Goal: Transaction & Acquisition: Purchase product/service

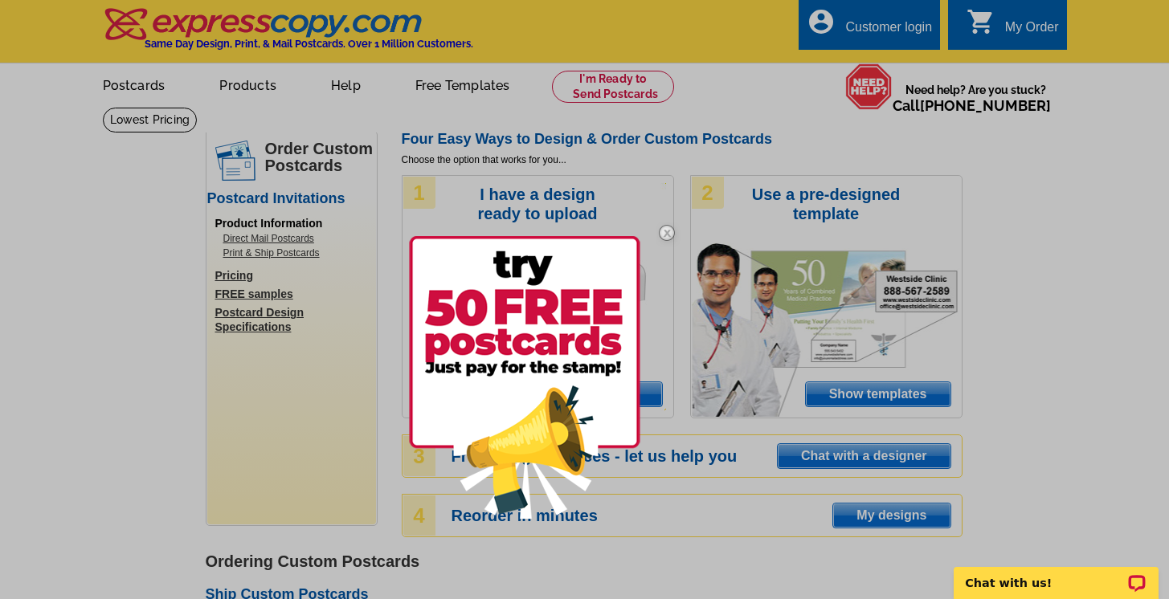
click at [669, 233] on img at bounding box center [667, 233] width 47 height 47
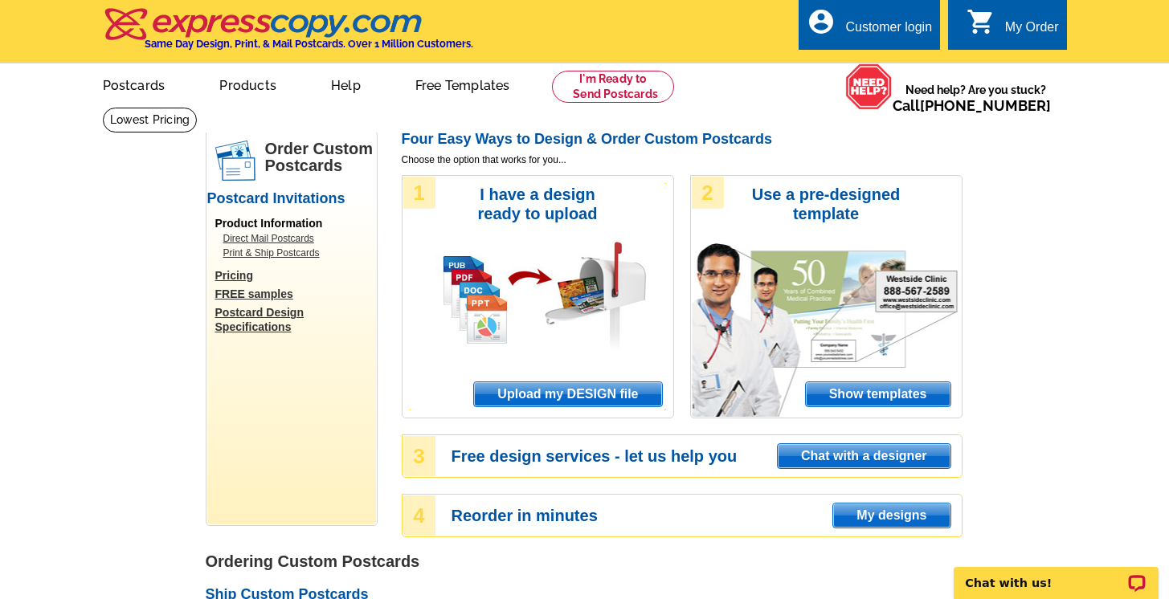
click at [884, 391] on span "Show templates" at bounding box center [878, 395] width 145 height 24
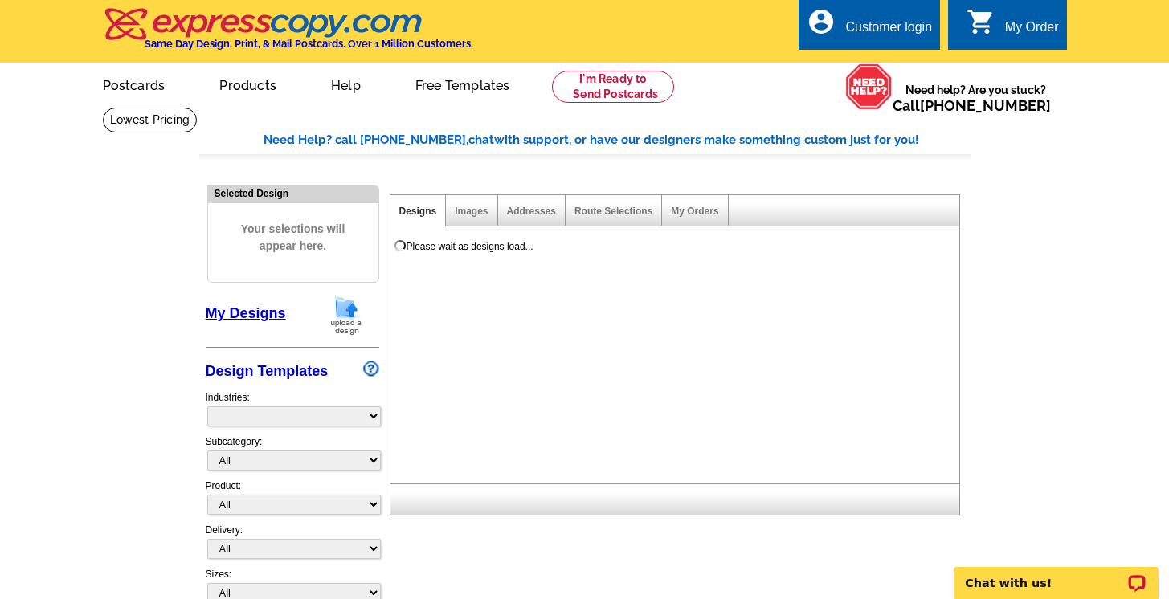
select select "971"
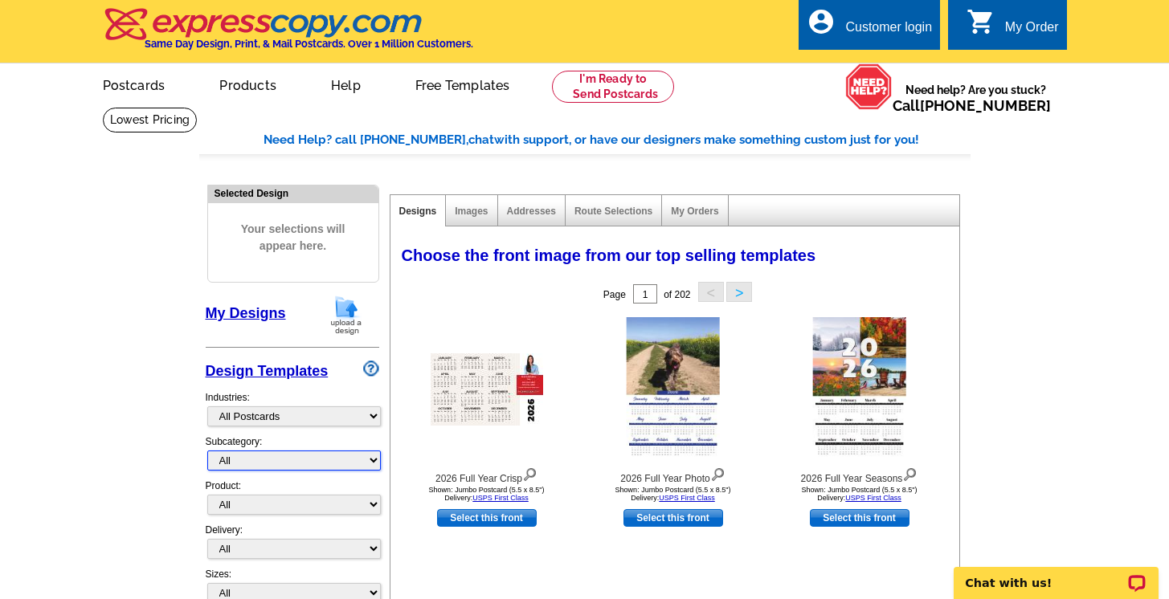
click at [371, 458] on select "All" at bounding box center [294, 461] width 174 height 20
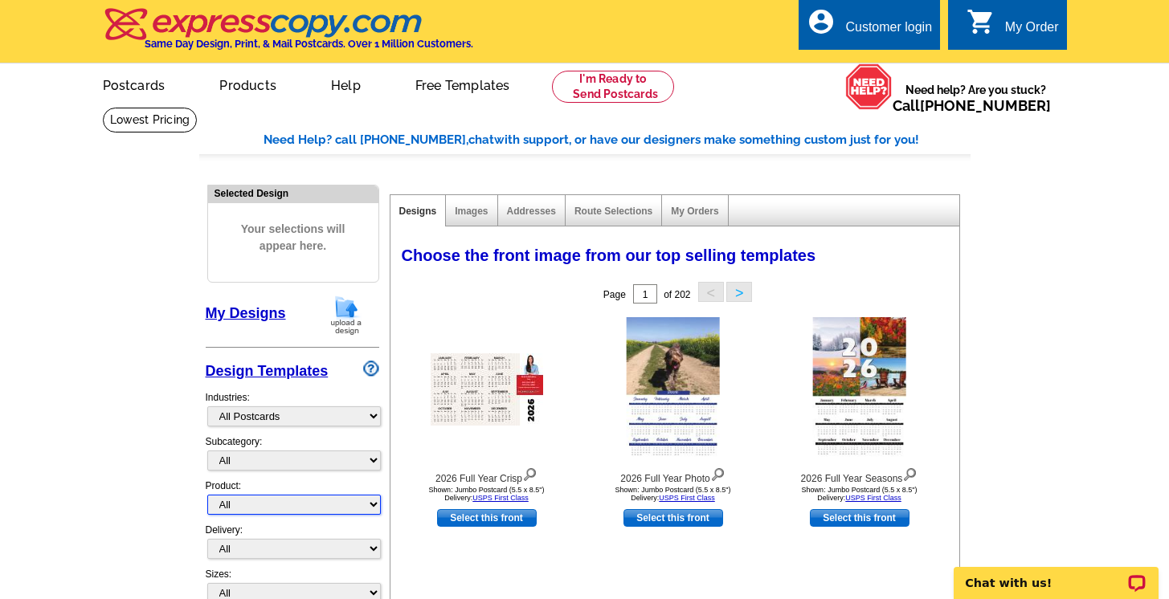
click at [377, 503] on select "All Postcards Letters and flyers Business Cards Door Hangers Greeting Cards" at bounding box center [294, 505] width 174 height 20
select select "1"
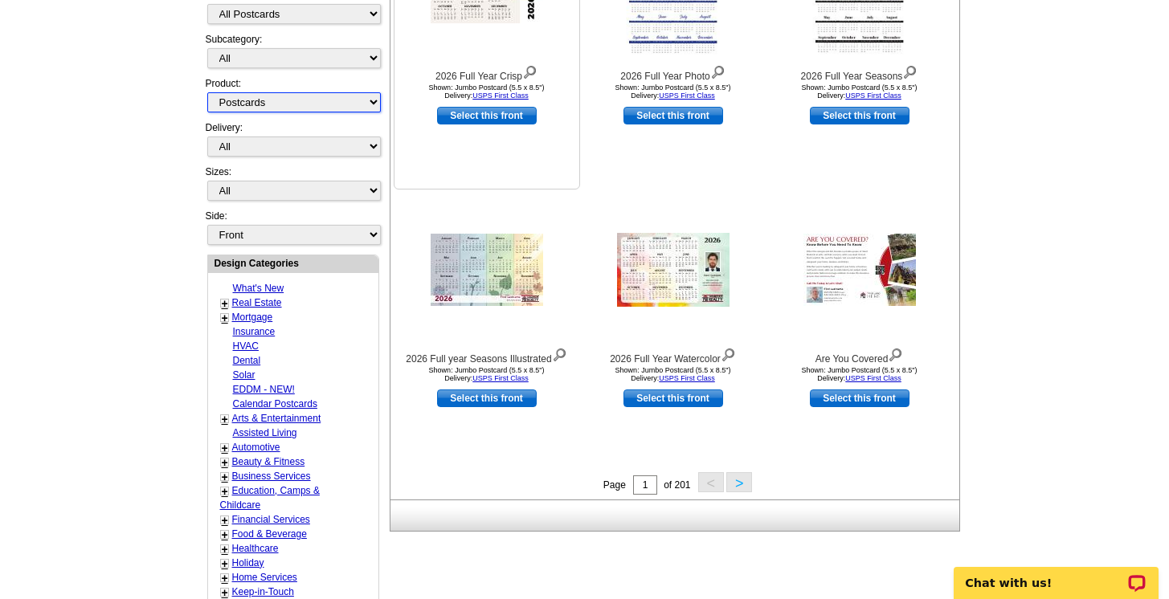
scroll to position [403, 0]
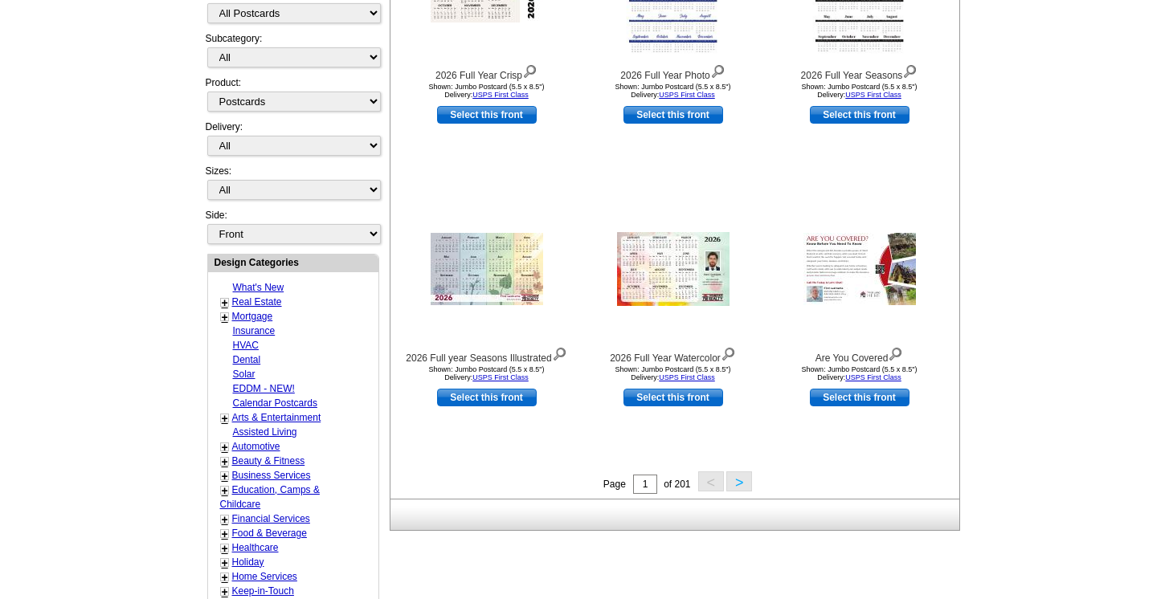
click at [224, 301] on link "+" at bounding box center [225, 303] width 6 height 13
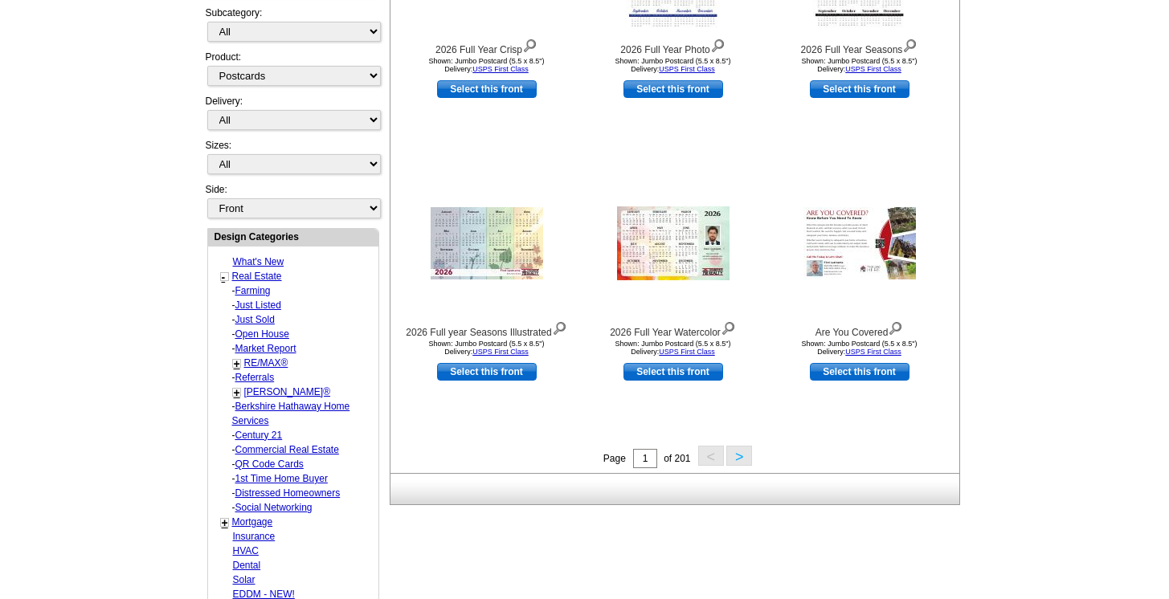
scroll to position [431, 0]
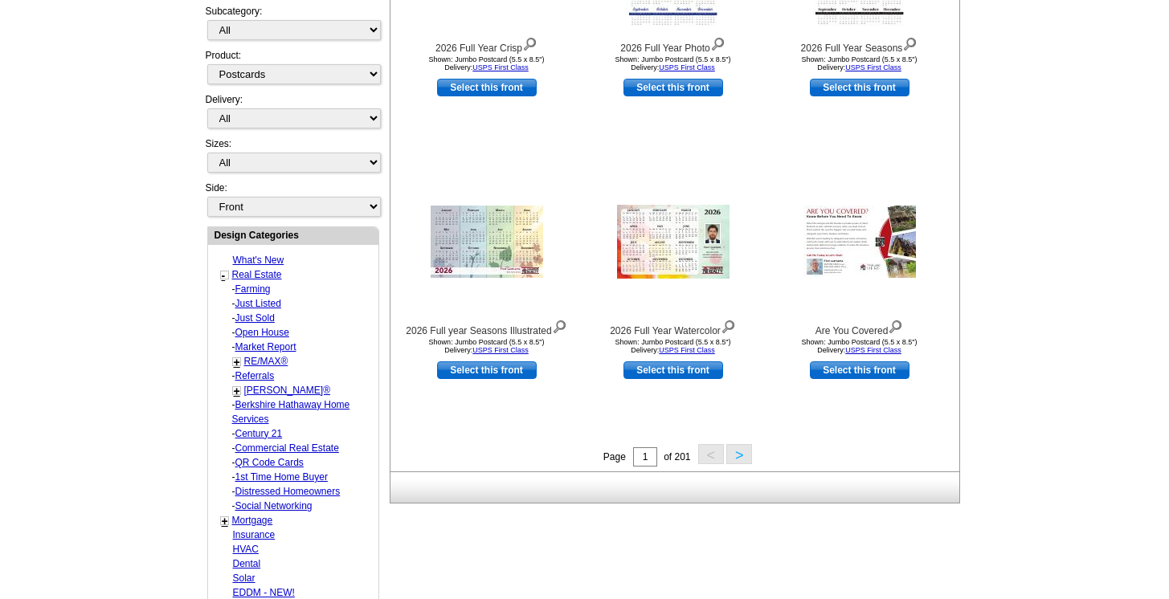
click at [245, 295] on link "1st Time Home Buyer" at bounding box center [252, 289] width 35 height 11
select select "785"
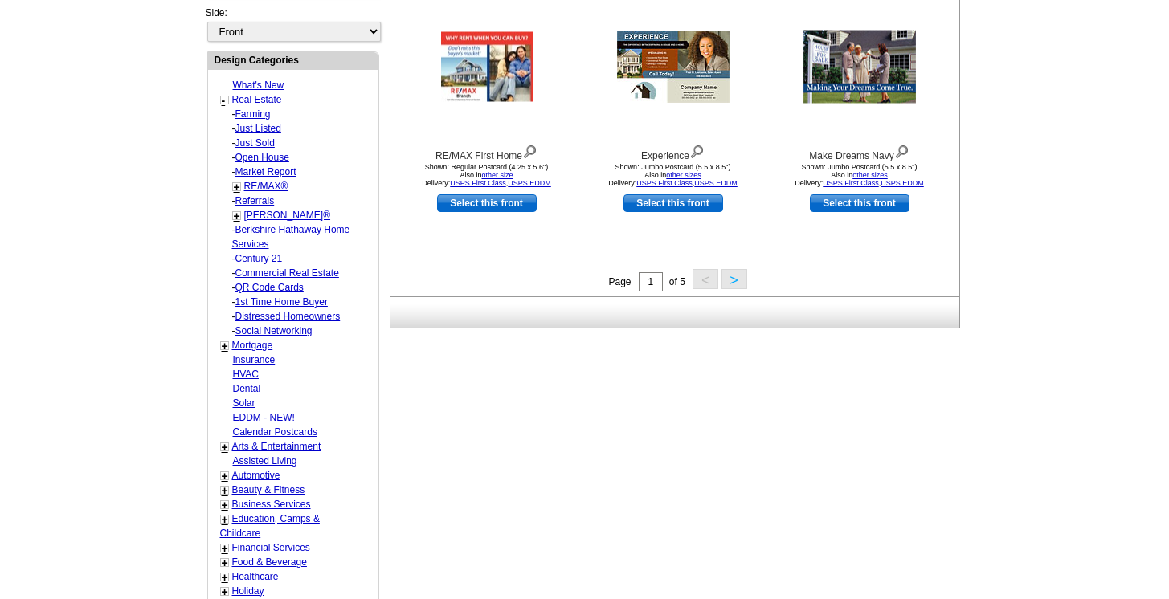
scroll to position [612, 0]
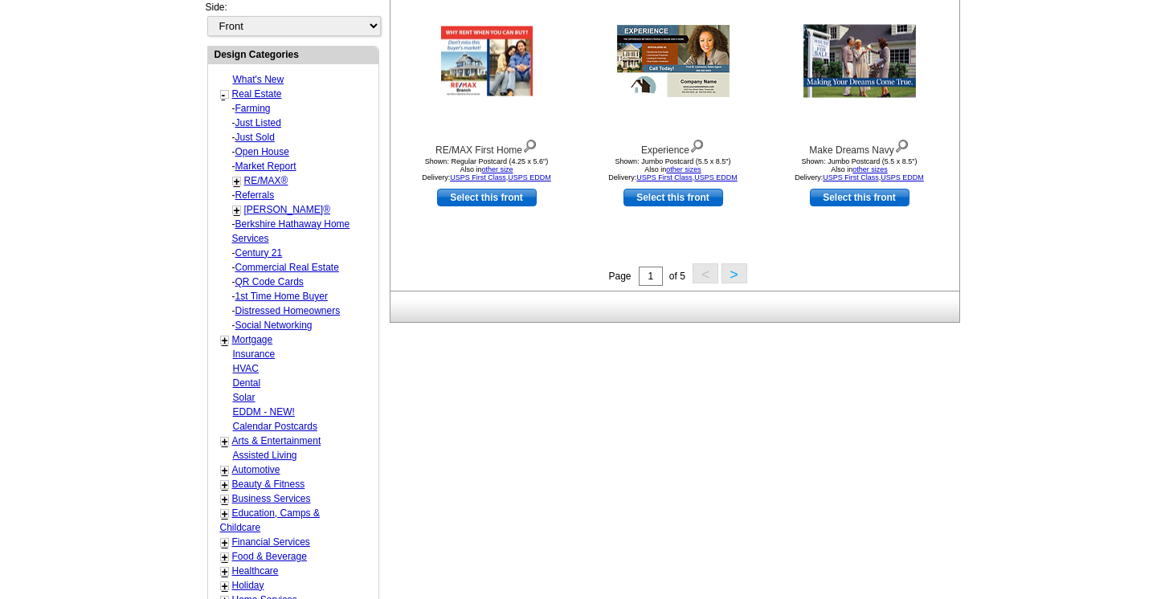
click at [260, 114] on link "Berkshire Hathaway Home Services" at bounding box center [252, 108] width 35 height 11
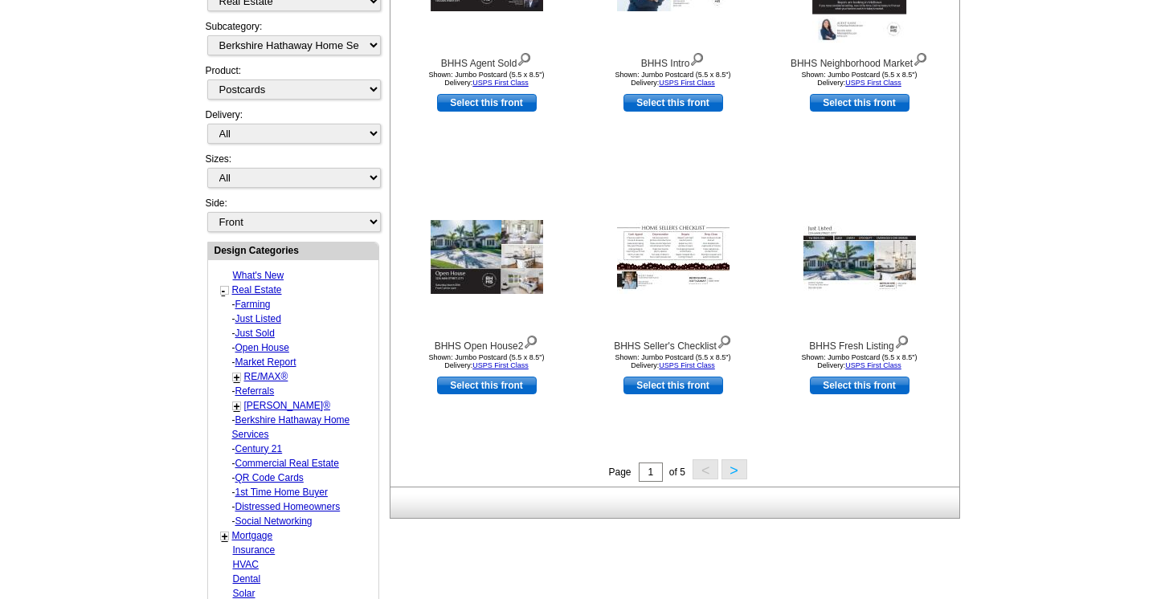
scroll to position [421, 0]
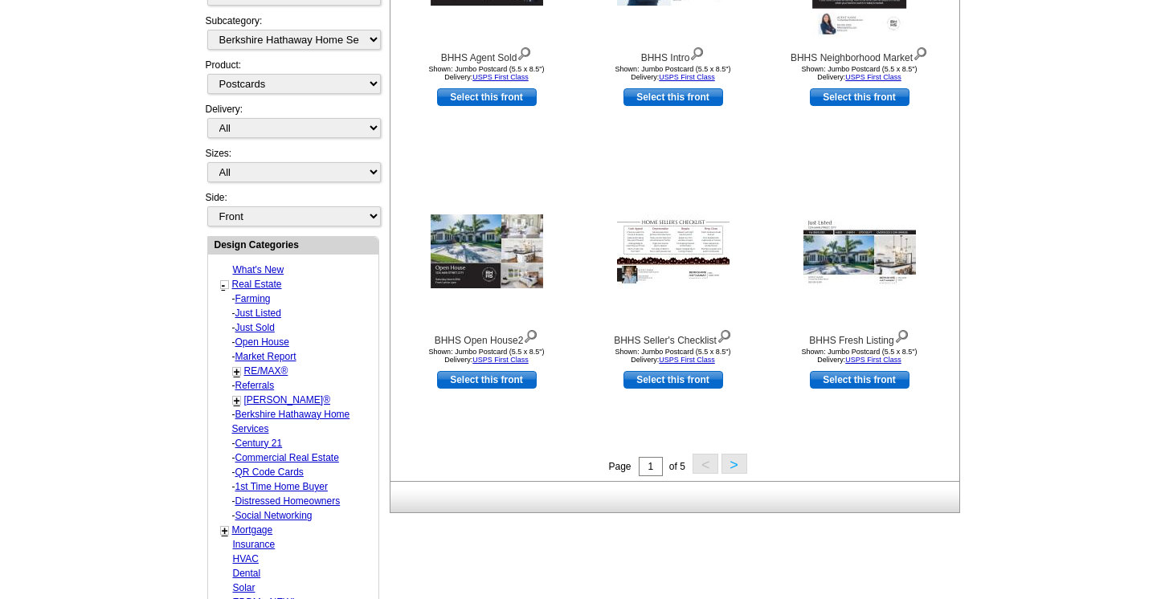
click at [246, 305] on link "Market Report" at bounding box center [252, 298] width 35 height 11
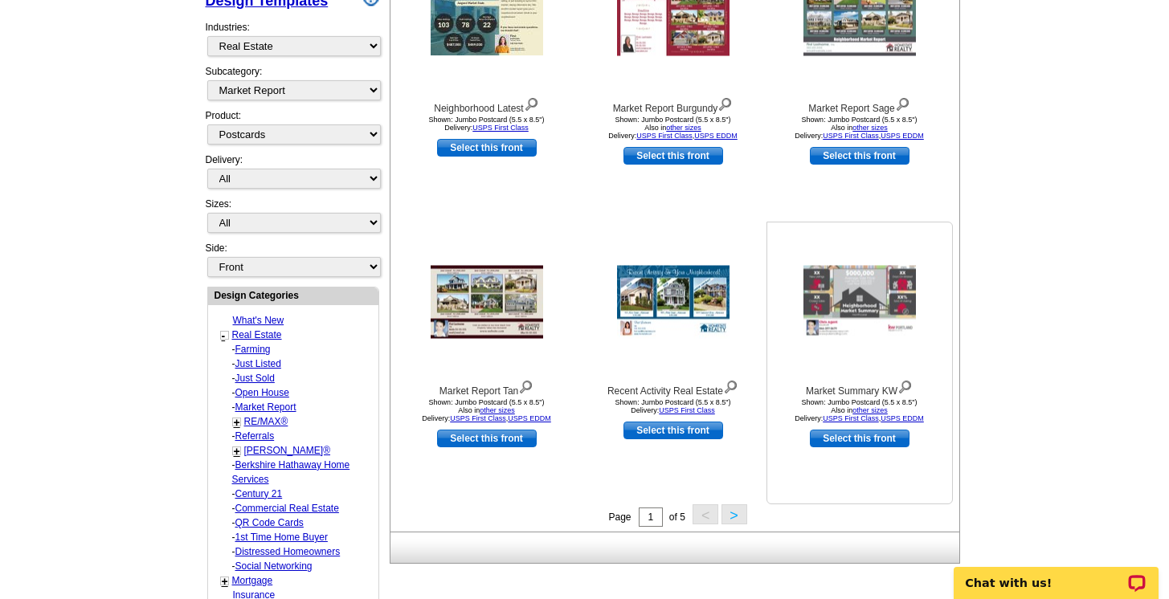
scroll to position [372, 0]
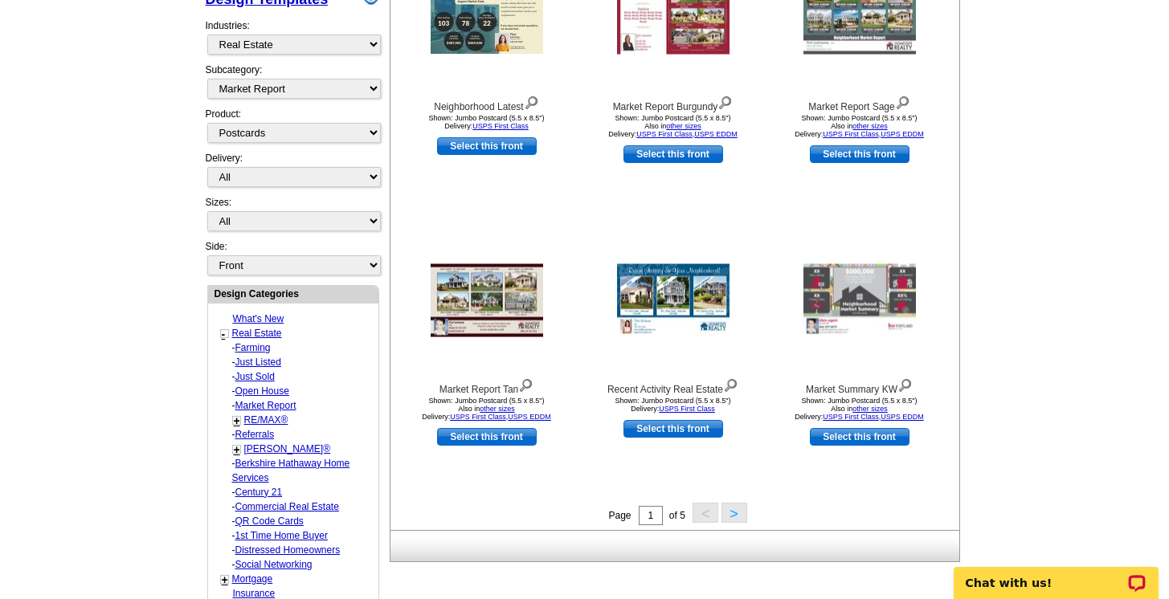
click at [734, 518] on button ">" at bounding box center [735, 513] width 26 height 20
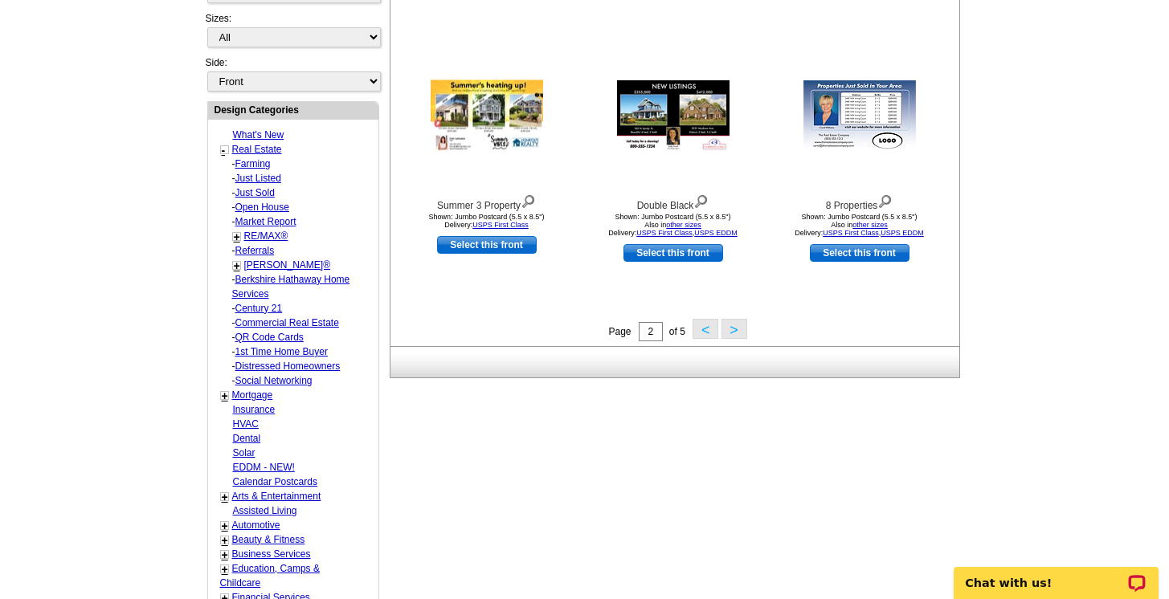
scroll to position [560, 0]
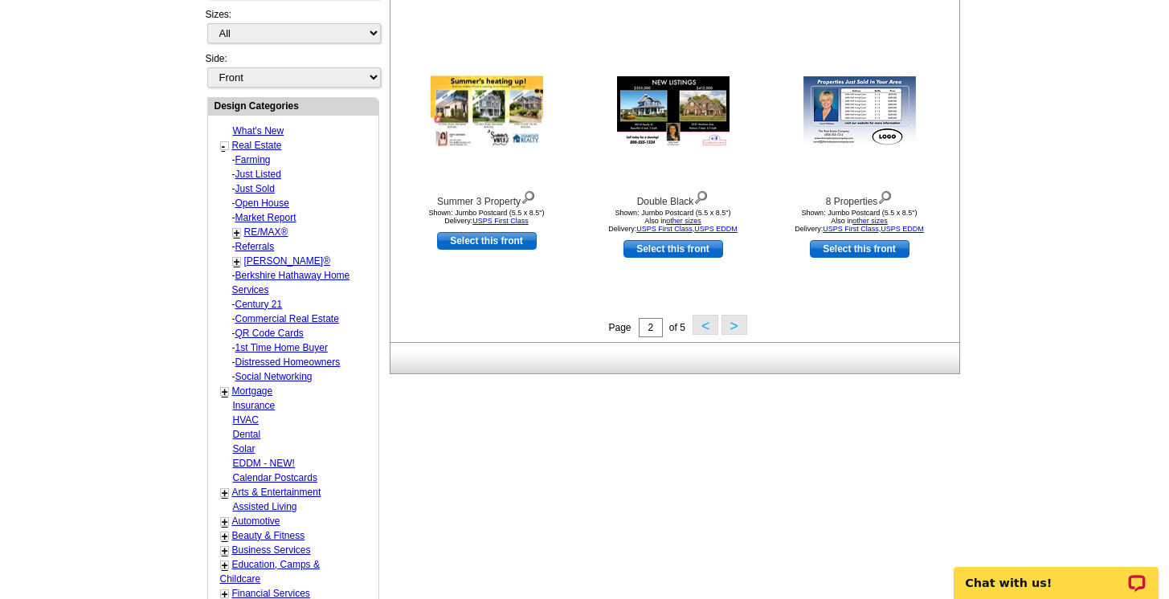
click at [734, 326] on button ">" at bounding box center [735, 325] width 26 height 20
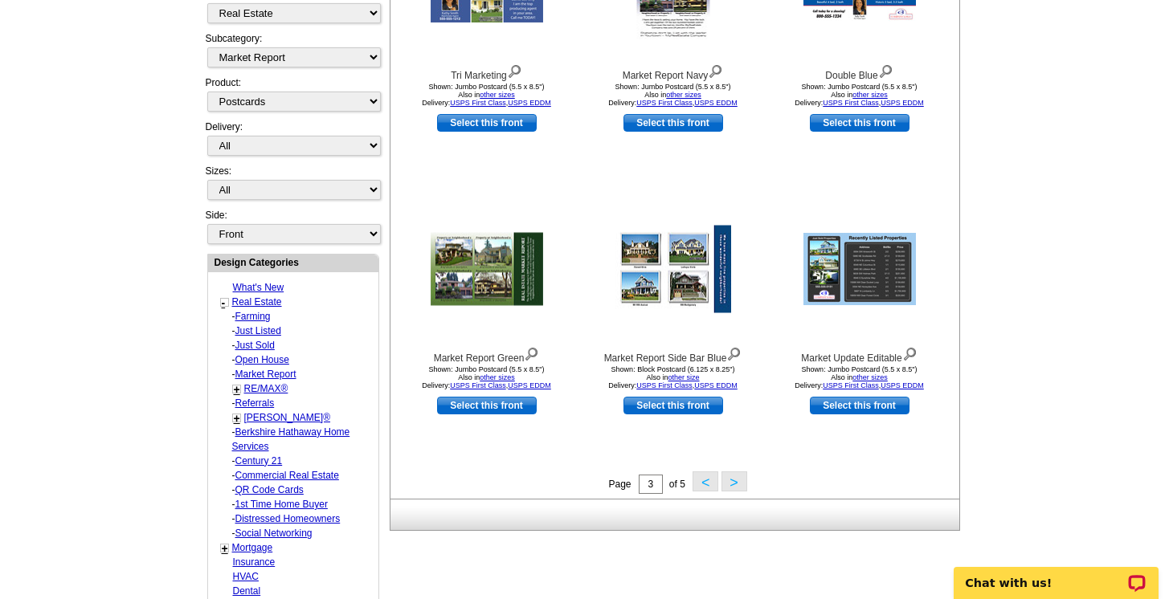
scroll to position [407, 0]
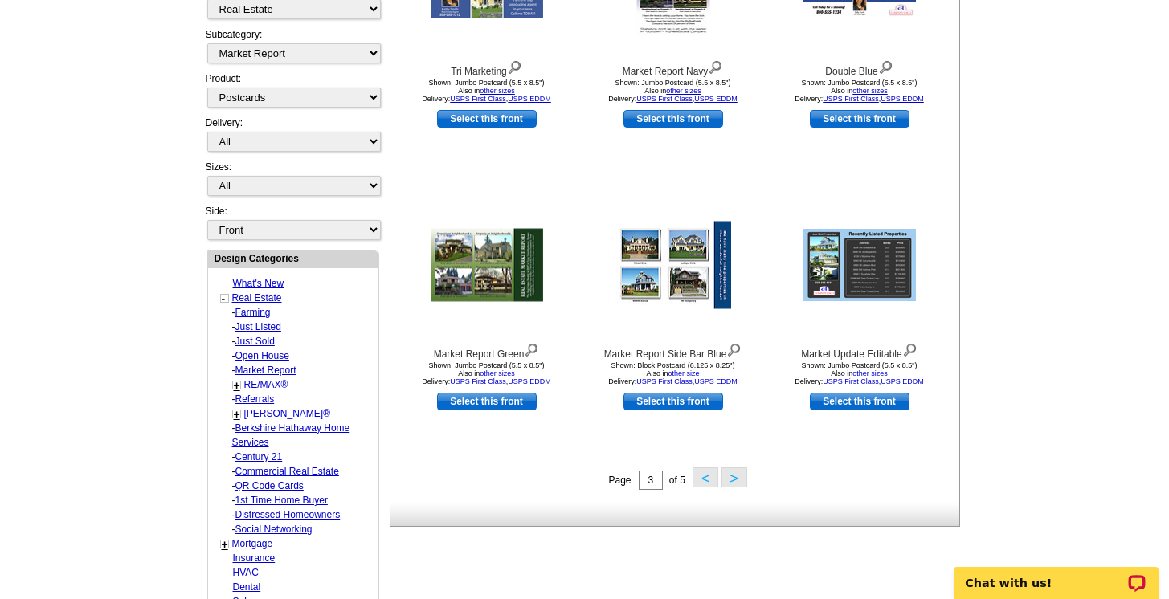
click at [736, 477] on button ">" at bounding box center [735, 478] width 26 height 20
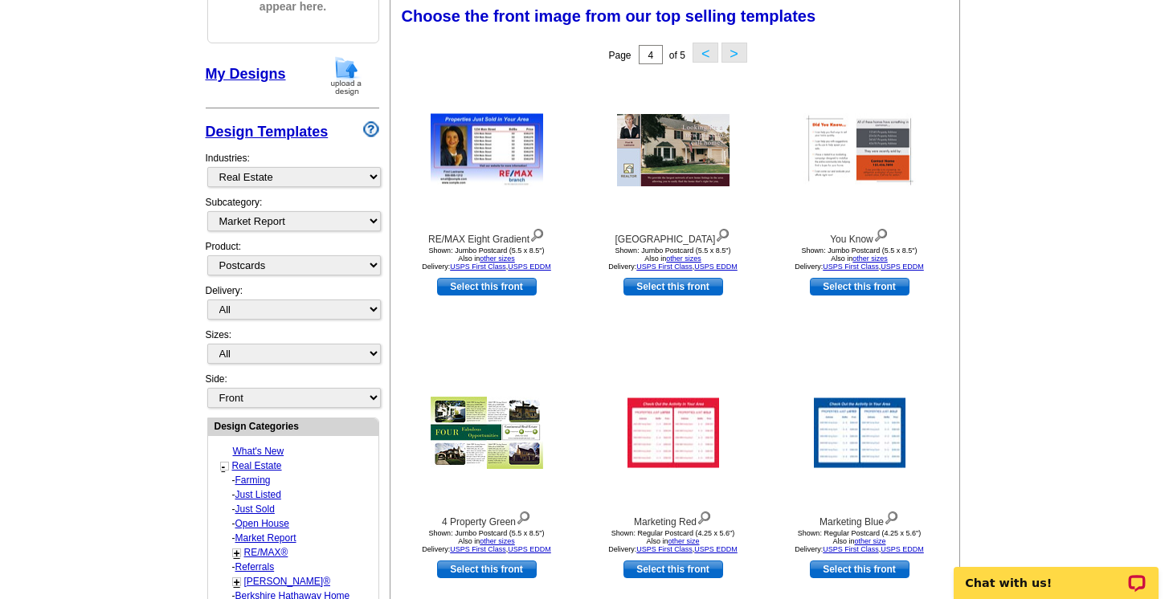
scroll to position [236, 0]
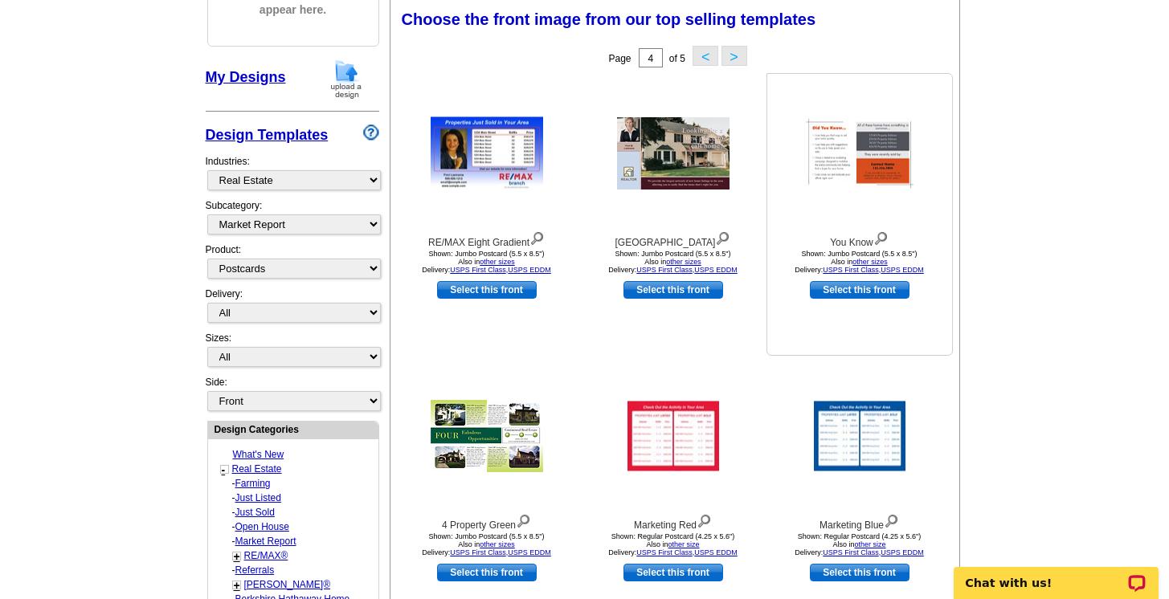
click at [854, 171] on img at bounding box center [860, 153] width 113 height 73
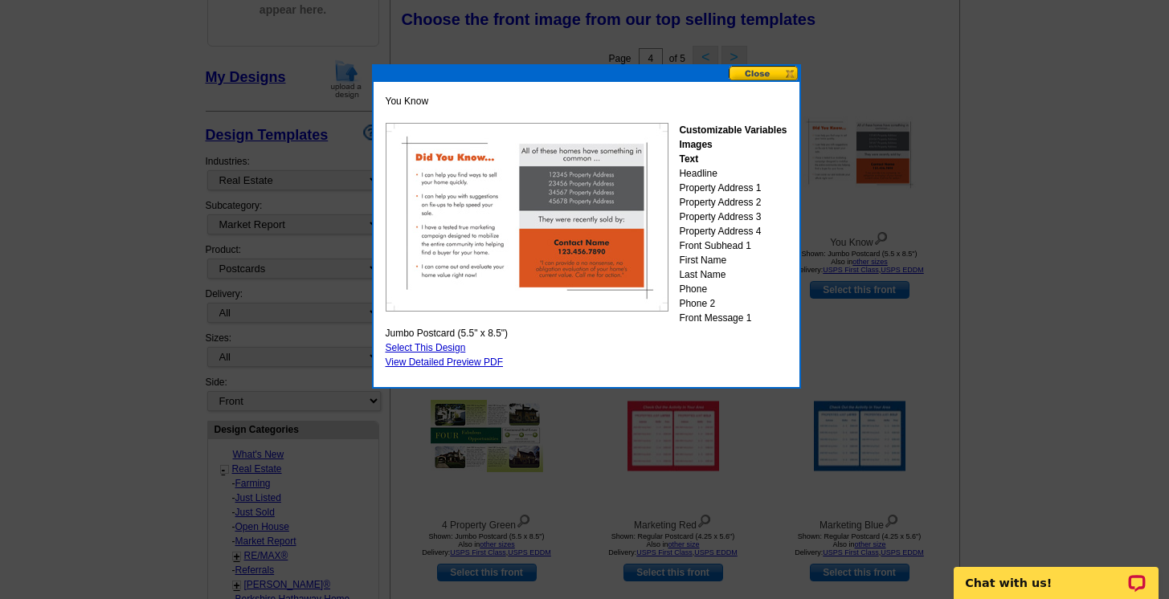
click at [784, 72] on button at bounding box center [764, 73] width 71 height 15
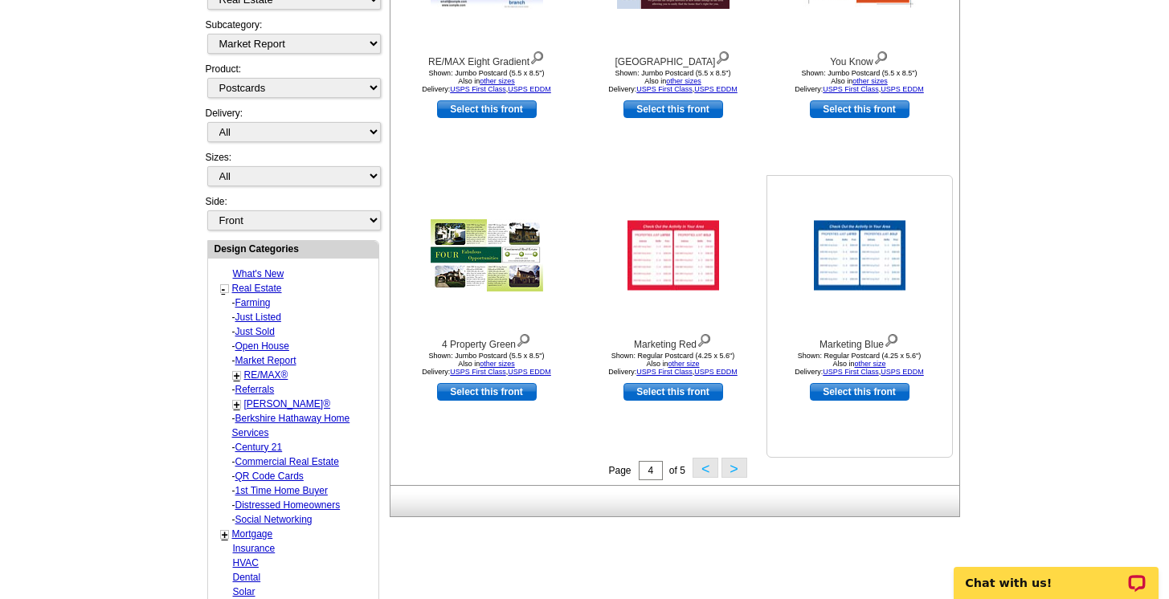
scroll to position [418, 0]
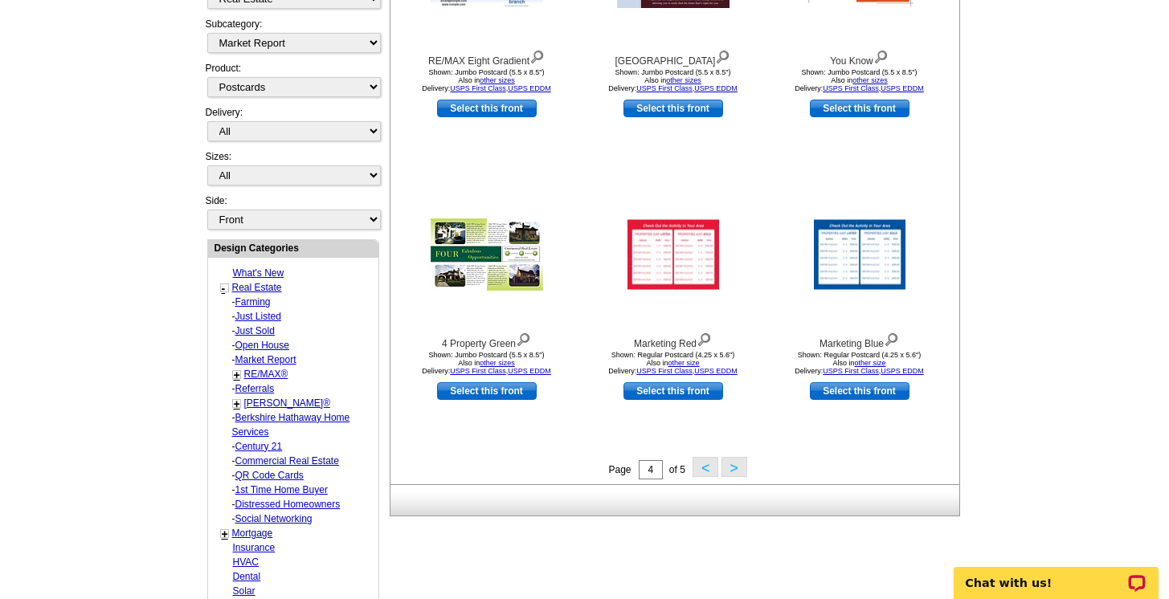
click at [733, 470] on button ">" at bounding box center [735, 467] width 26 height 20
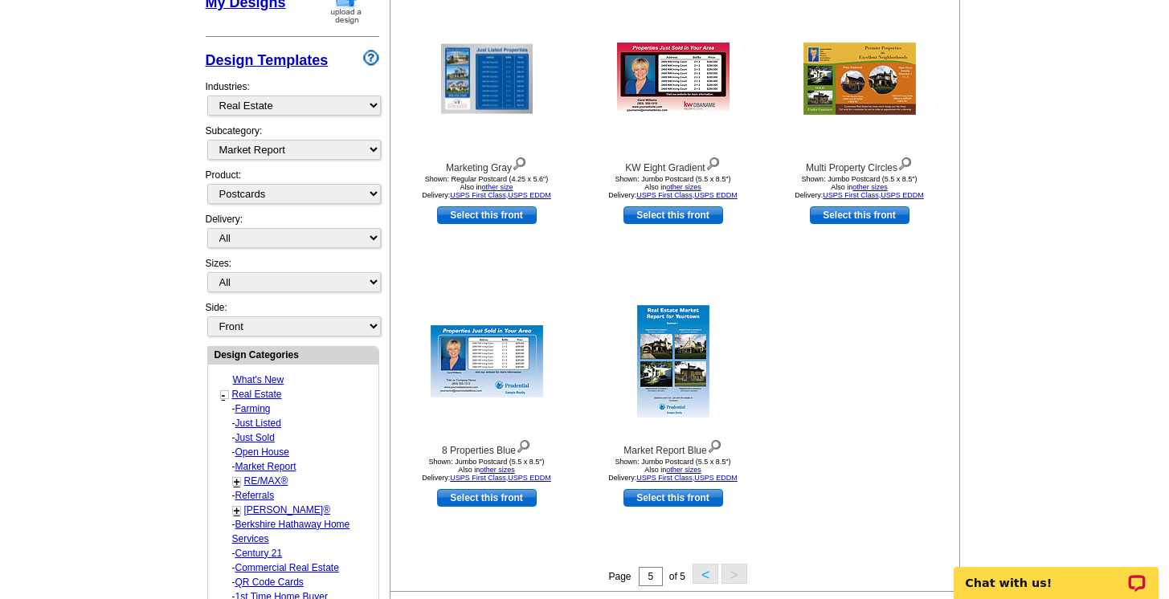
scroll to position [322, 0]
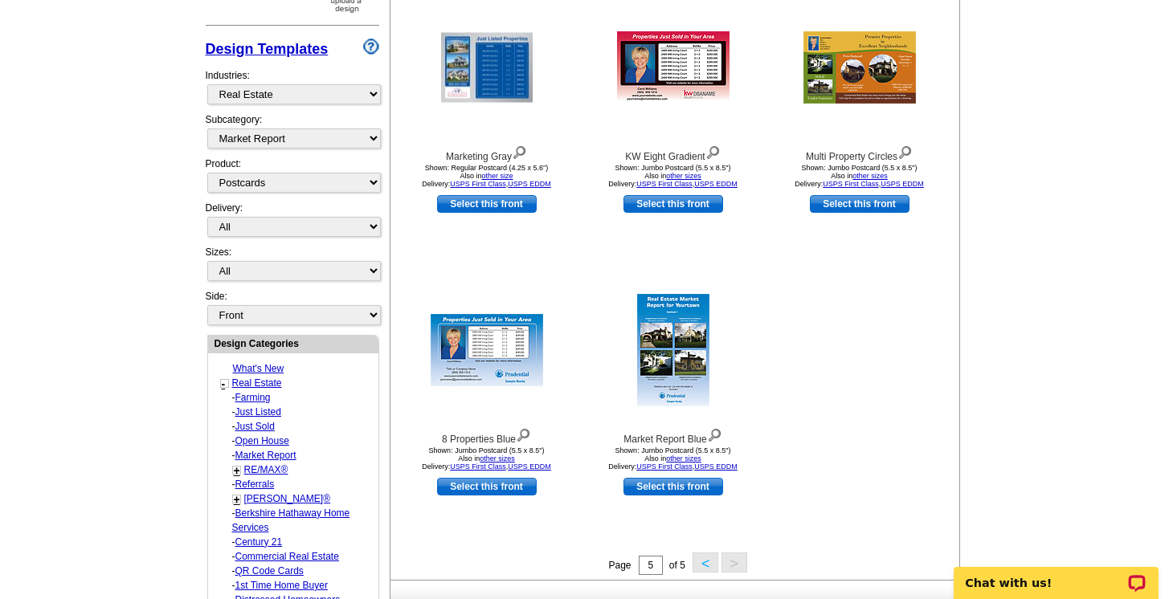
click at [256, 393] on link "Farming" at bounding box center [252, 397] width 35 height 11
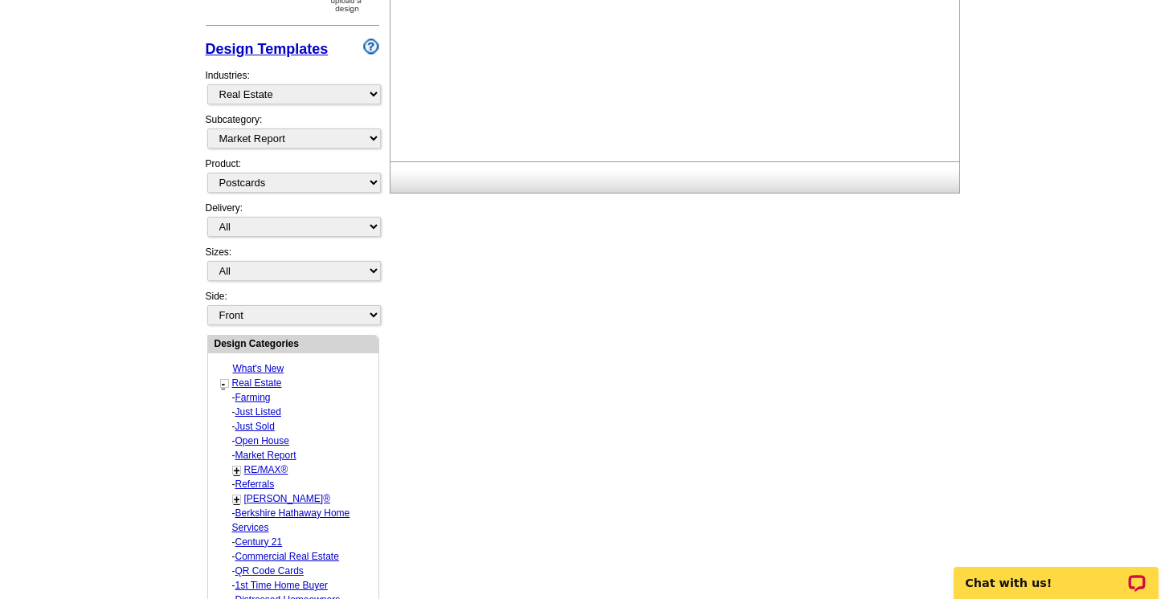
select select "1208"
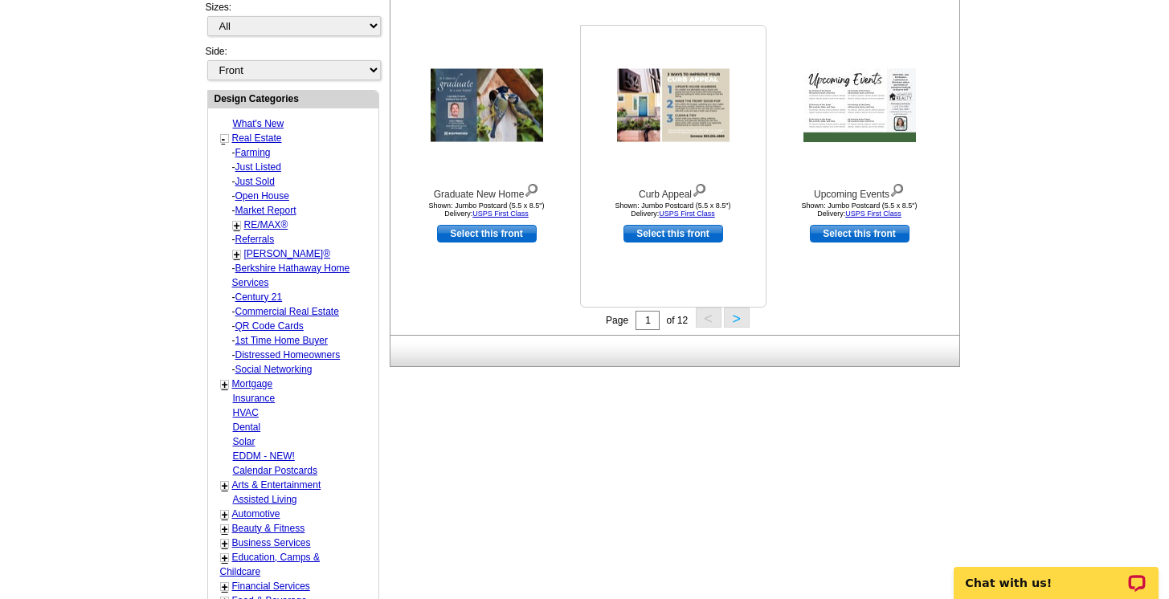
scroll to position [572, 0]
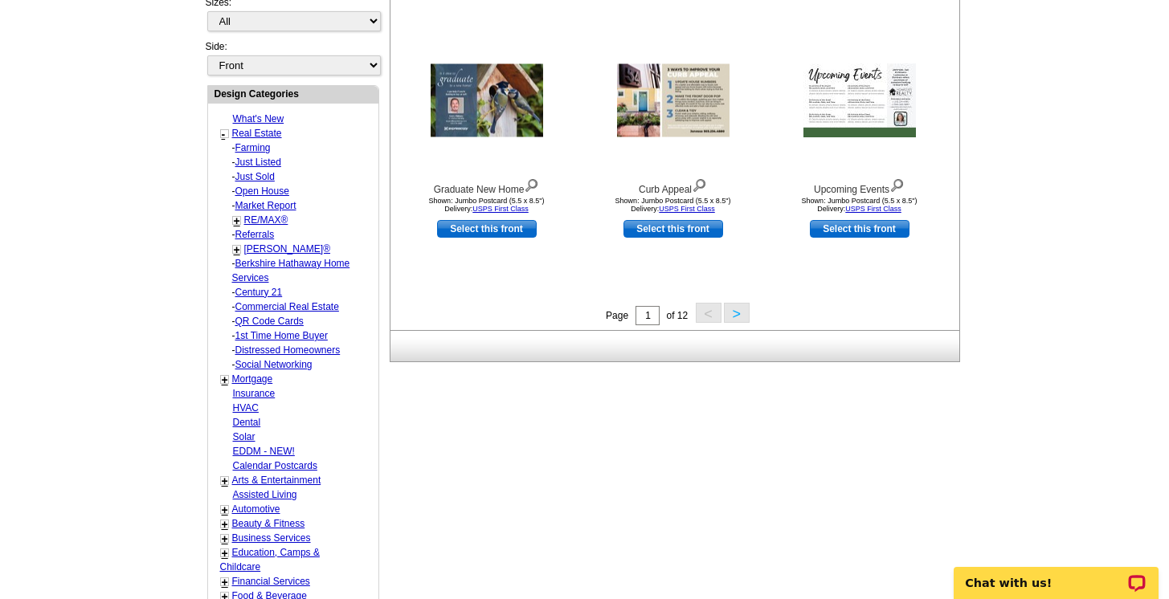
click at [739, 316] on button ">" at bounding box center [737, 313] width 26 height 20
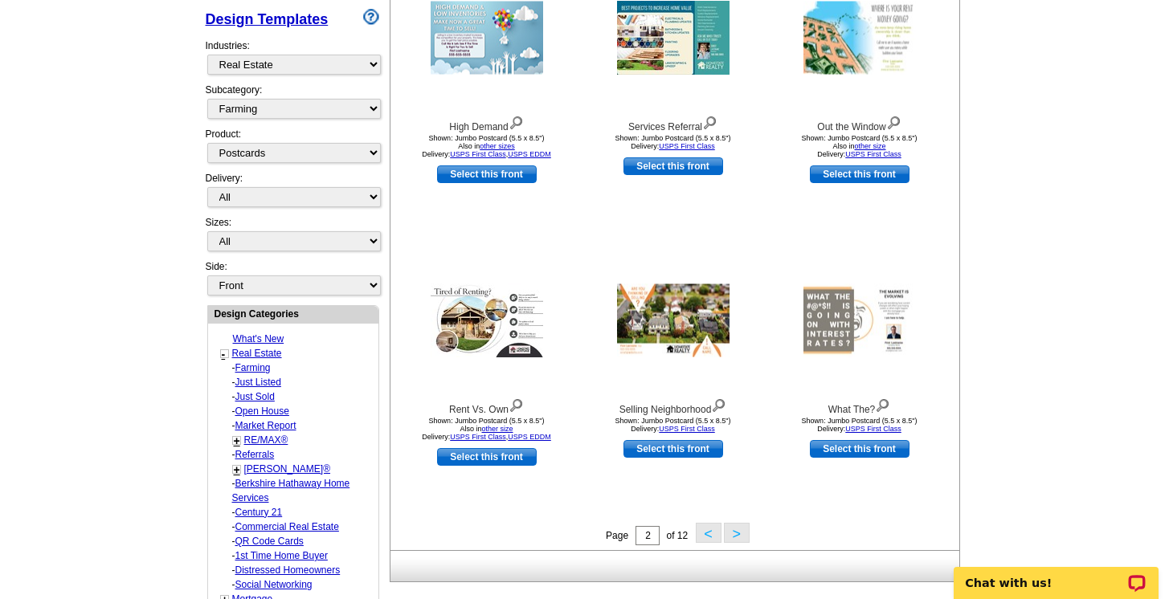
scroll to position [354, 0]
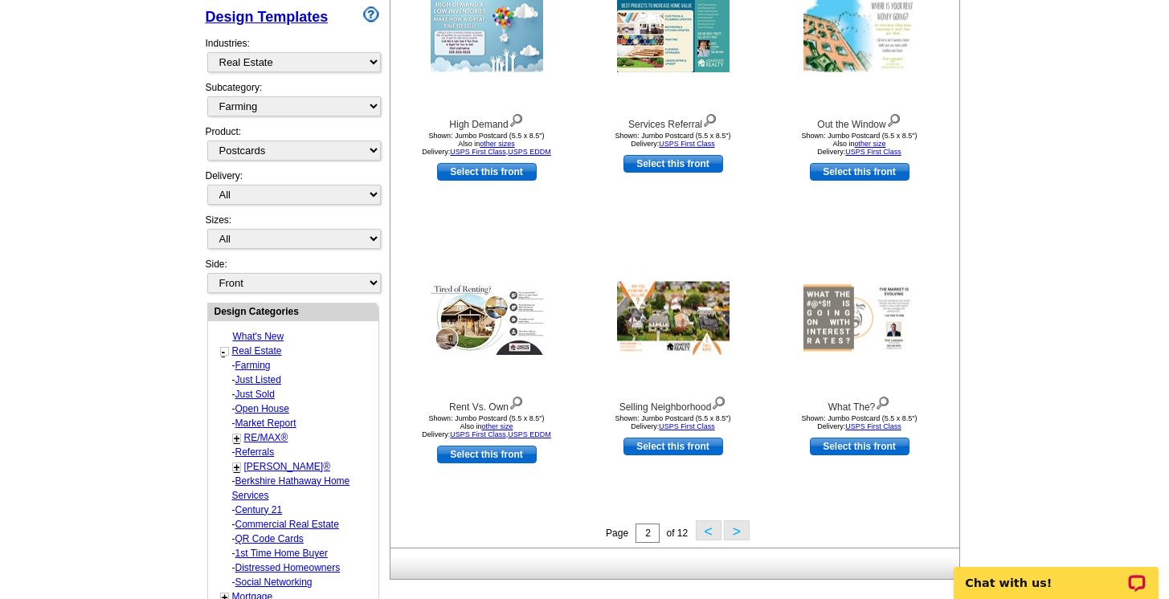
click at [737, 535] on button ">" at bounding box center [737, 531] width 26 height 20
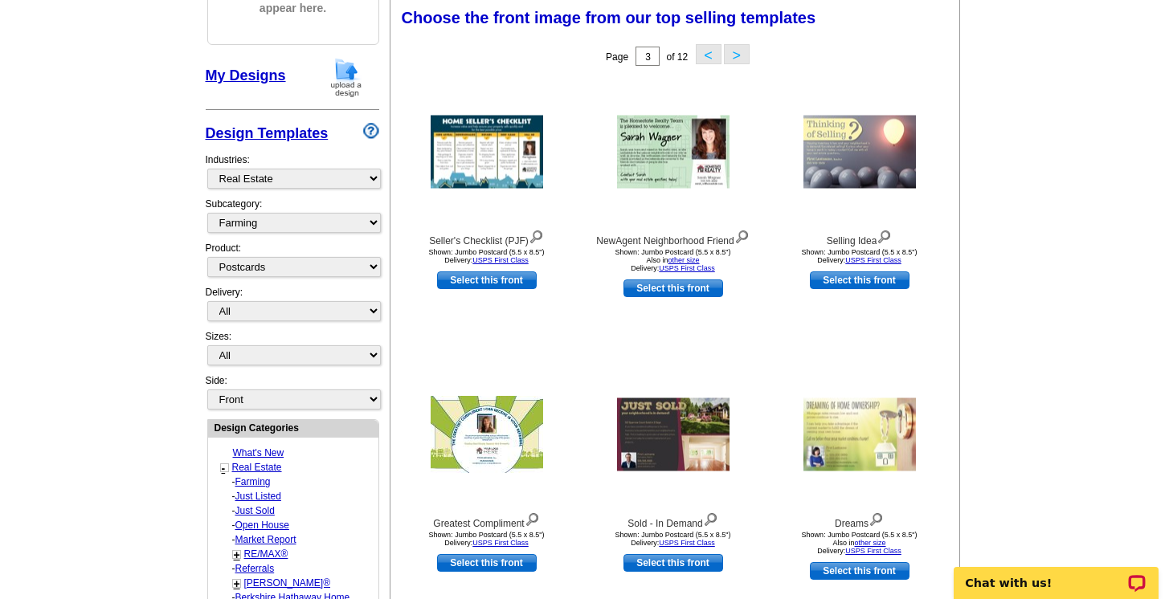
scroll to position [236, 0]
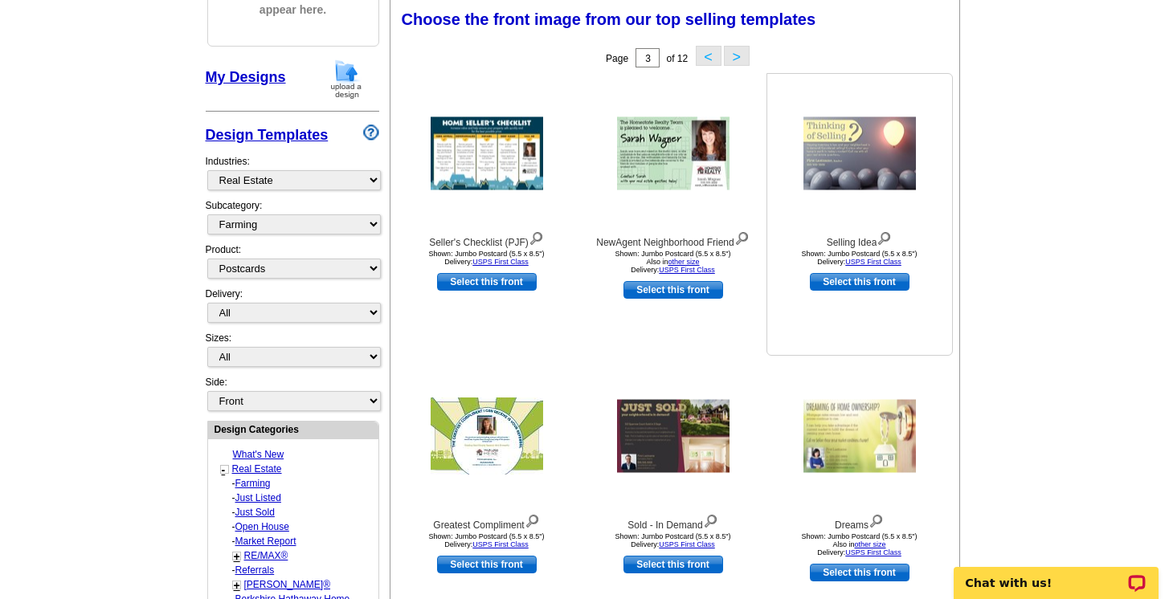
click at [843, 160] on img at bounding box center [860, 153] width 113 height 73
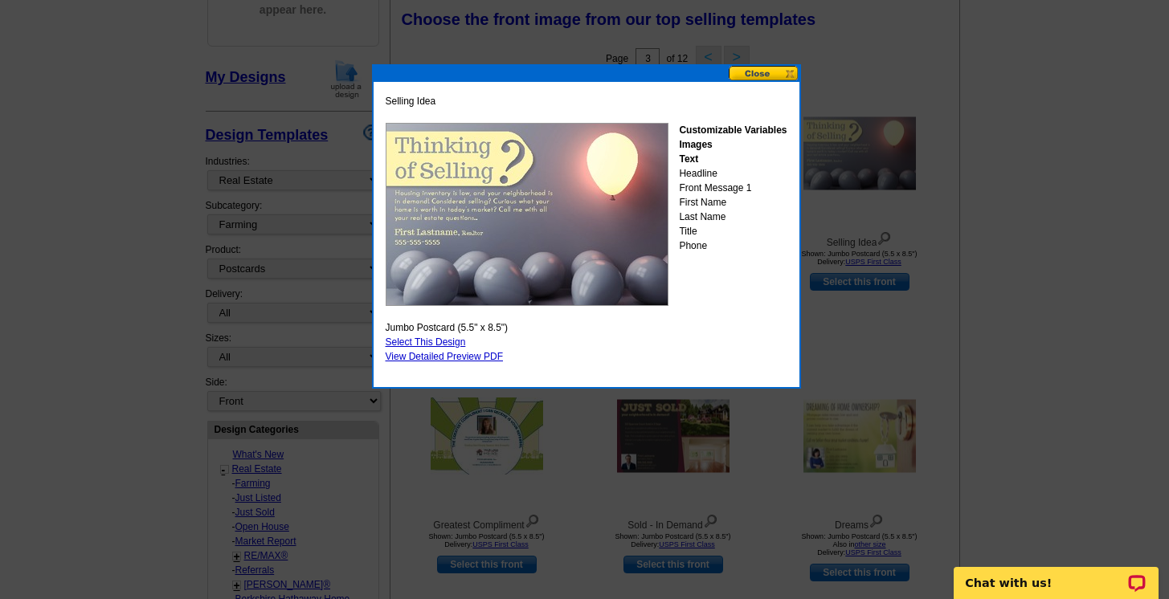
click at [773, 72] on button at bounding box center [764, 73] width 71 height 15
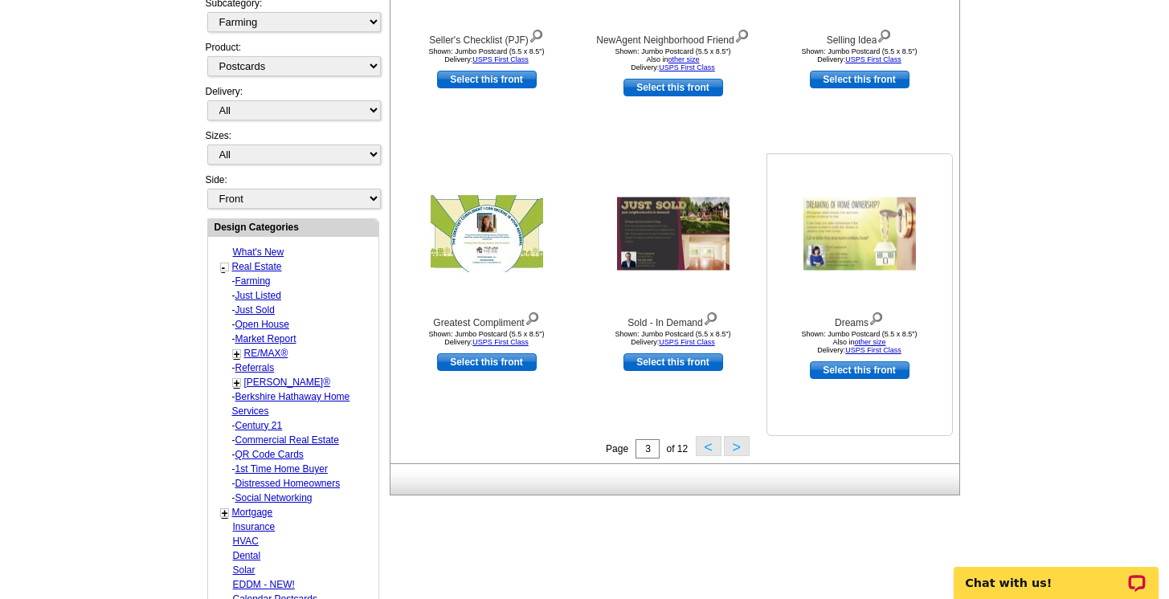
scroll to position [449, 0]
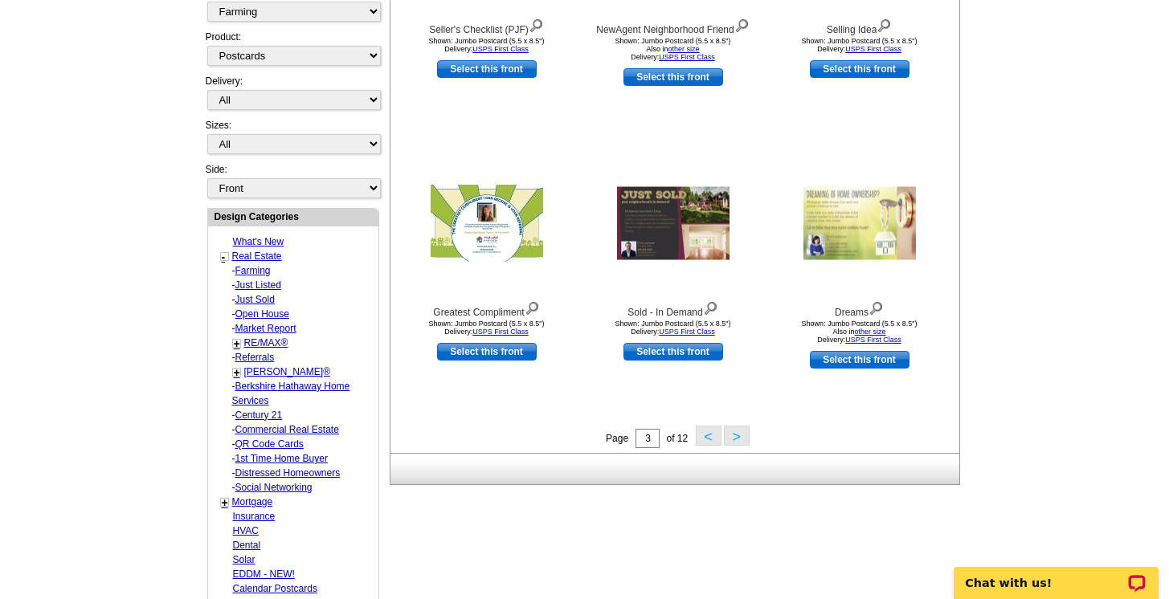
click at [743, 436] on button ">" at bounding box center [737, 436] width 26 height 20
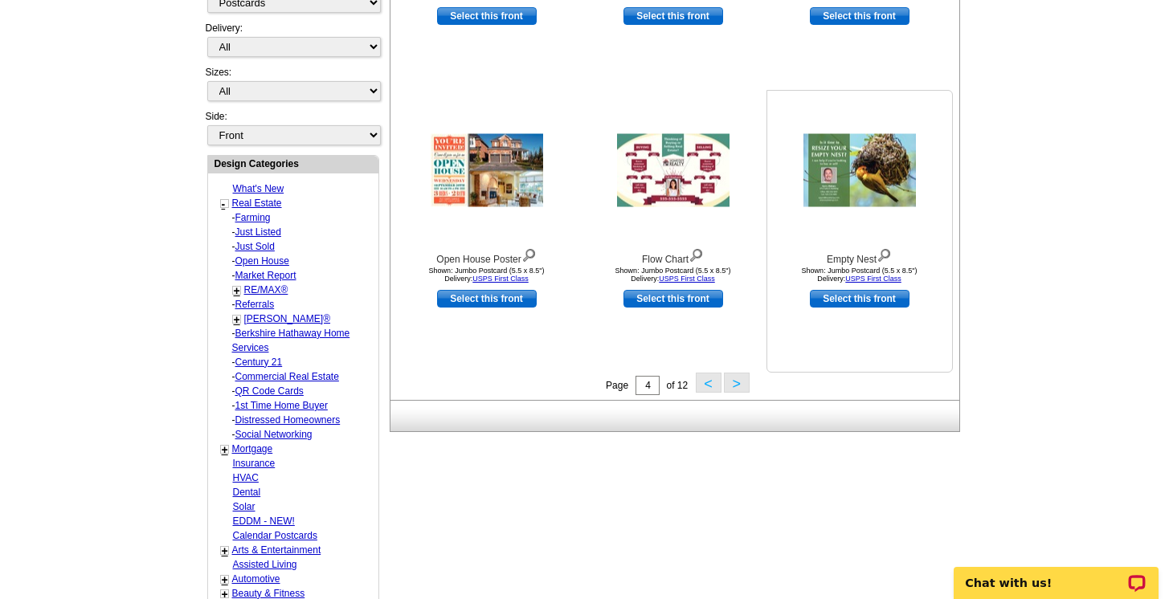
scroll to position [503, 0]
click at [743, 383] on button ">" at bounding box center [737, 382] width 26 height 20
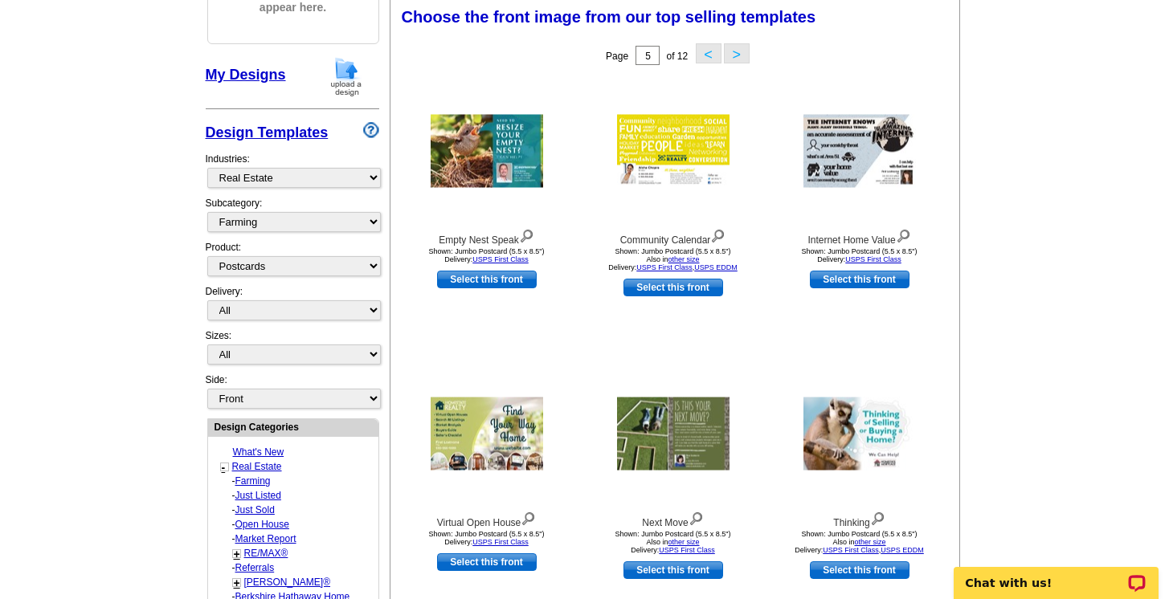
scroll to position [236, 0]
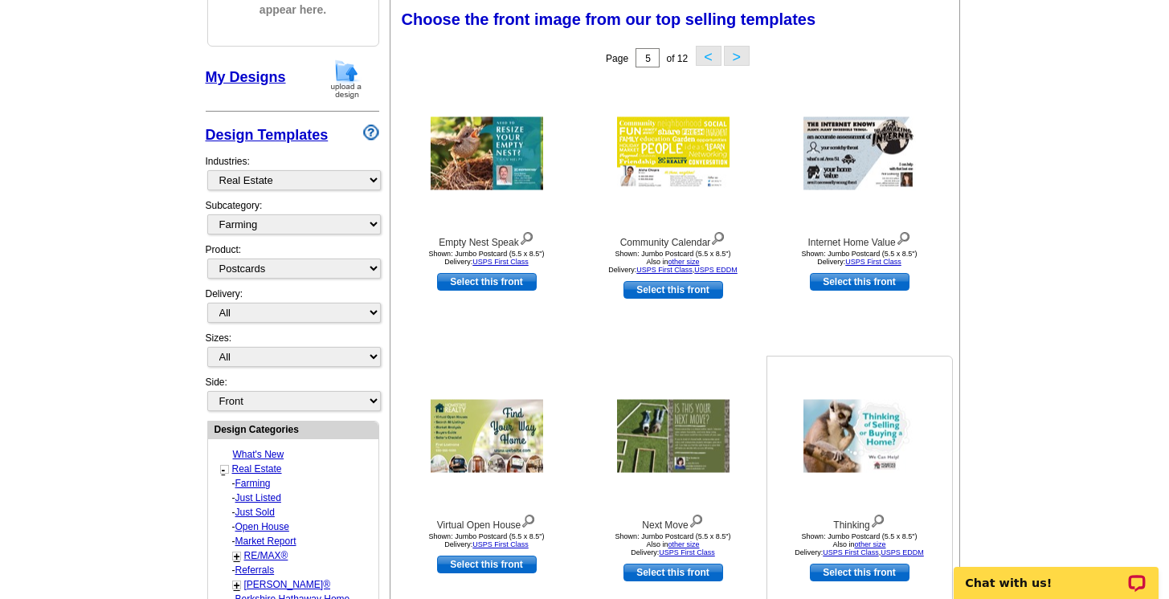
click at [870, 426] on img at bounding box center [860, 436] width 113 height 73
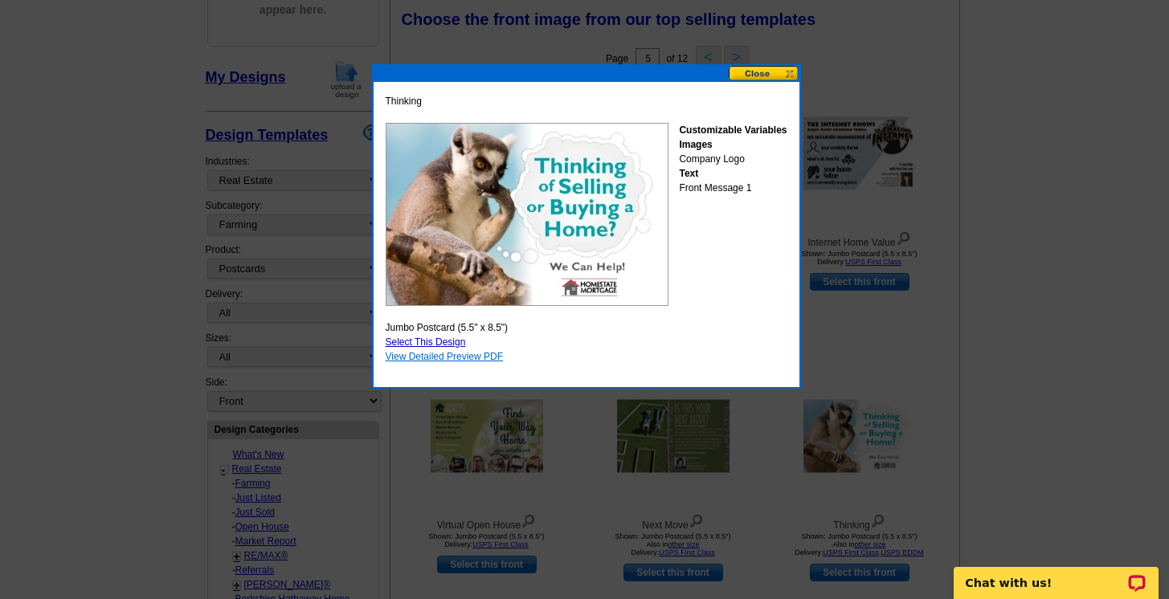
click at [460, 356] on link "View Detailed Preview PDF" at bounding box center [445, 356] width 118 height 11
click at [761, 73] on button at bounding box center [764, 73] width 71 height 15
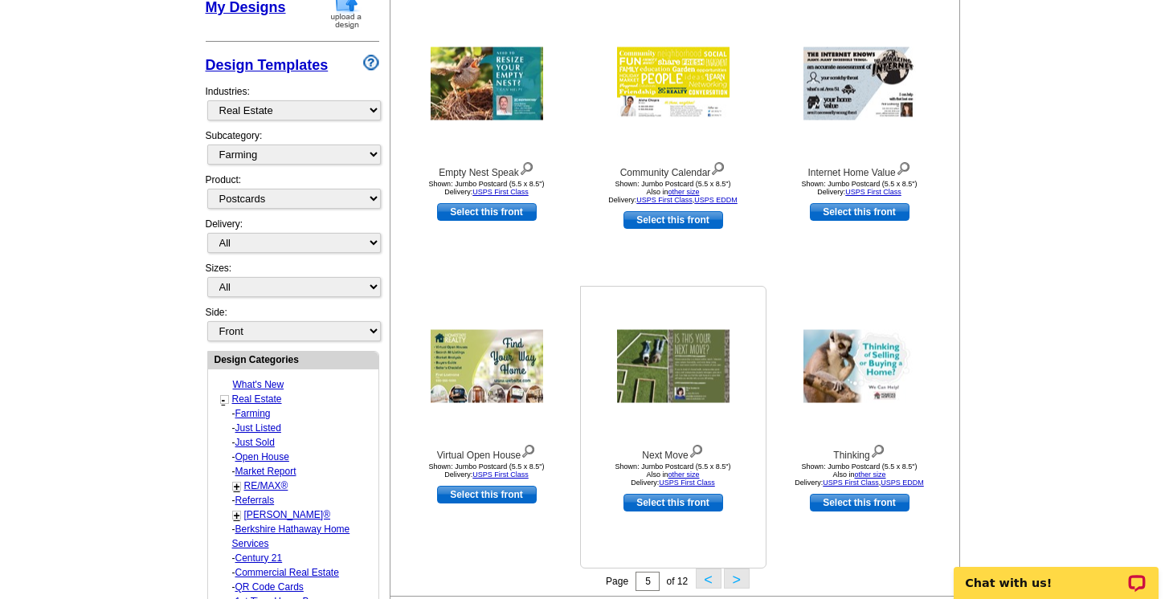
scroll to position [317, 0]
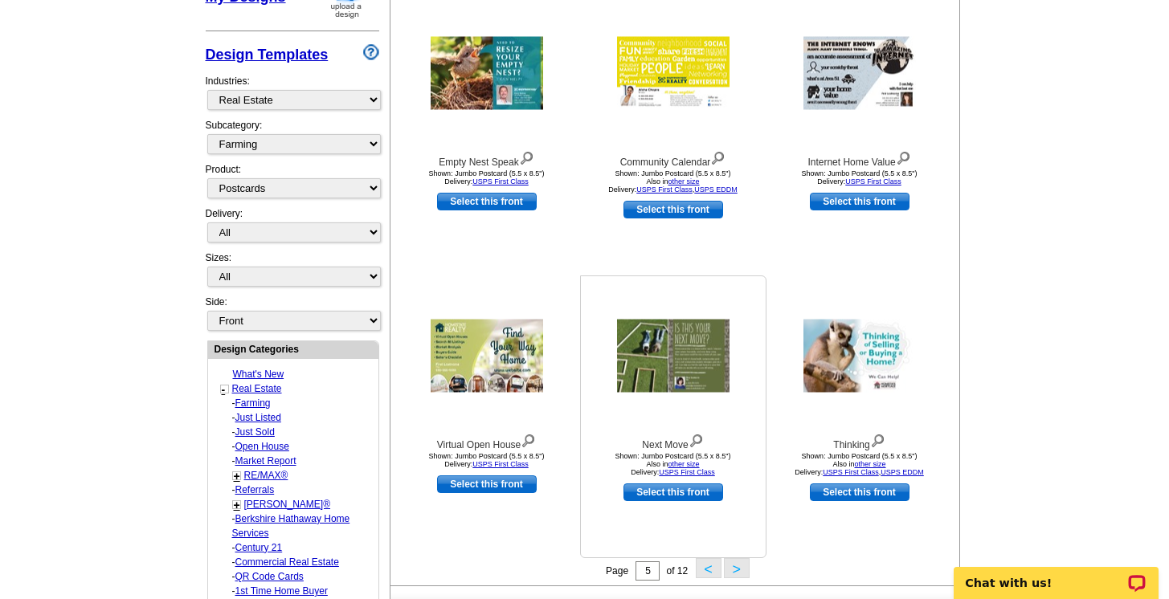
click at [705, 380] on img at bounding box center [673, 356] width 113 height 73
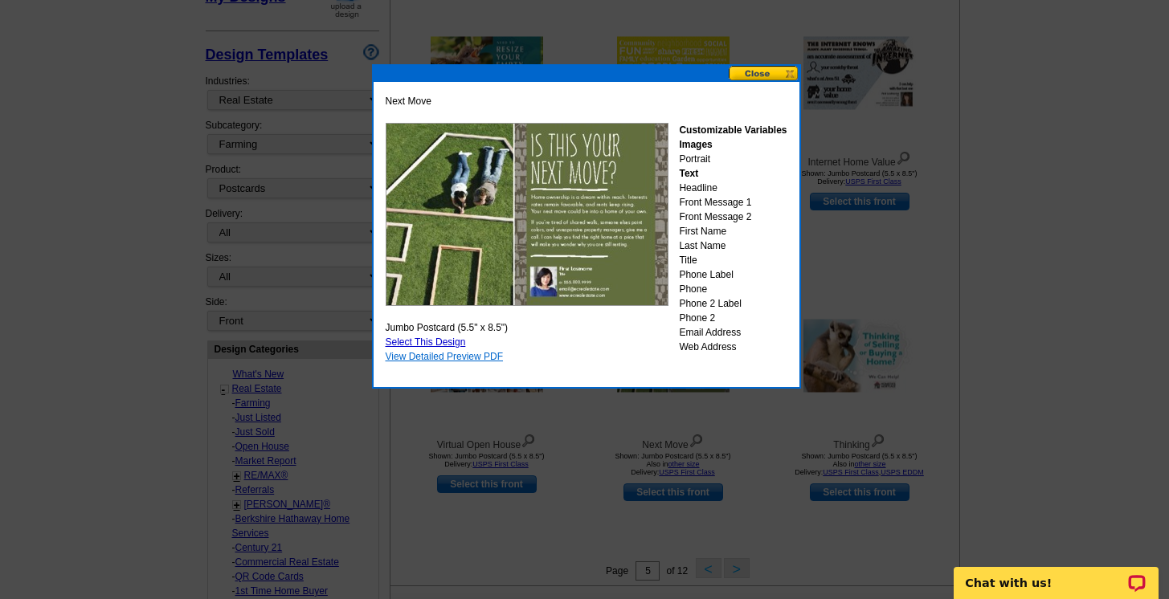
click at [485, 359] on link "View Detailed Preview PDF" at bounding box center [445, 356] width 118 height 11
click at [779, 71] on button at bounding box center [764, 73] width 71 height 15
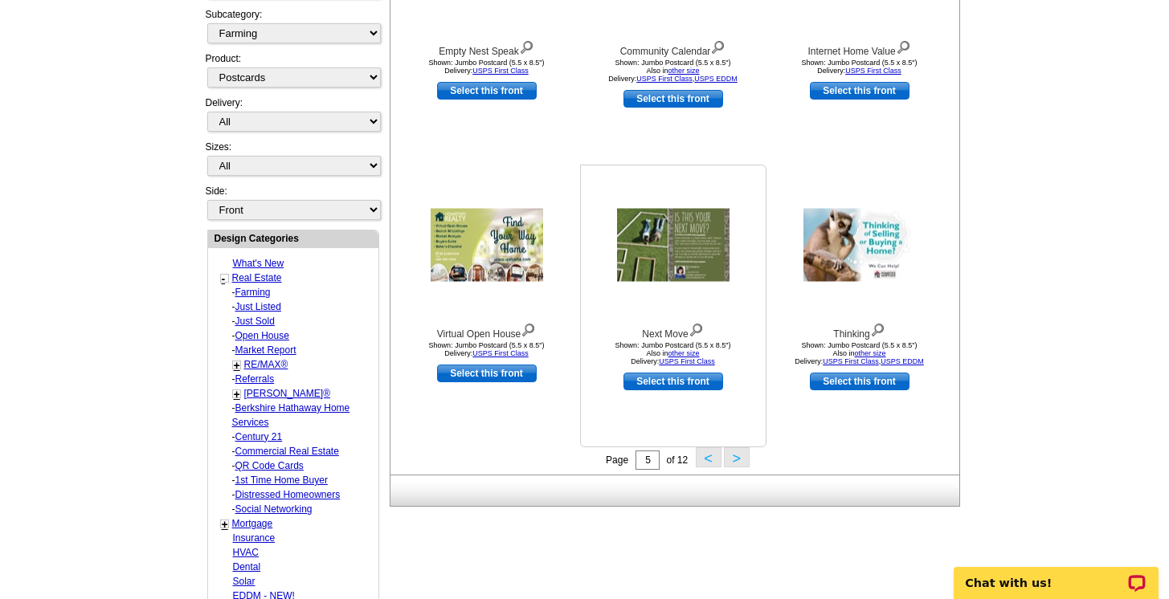
scroll to position [501, 0]
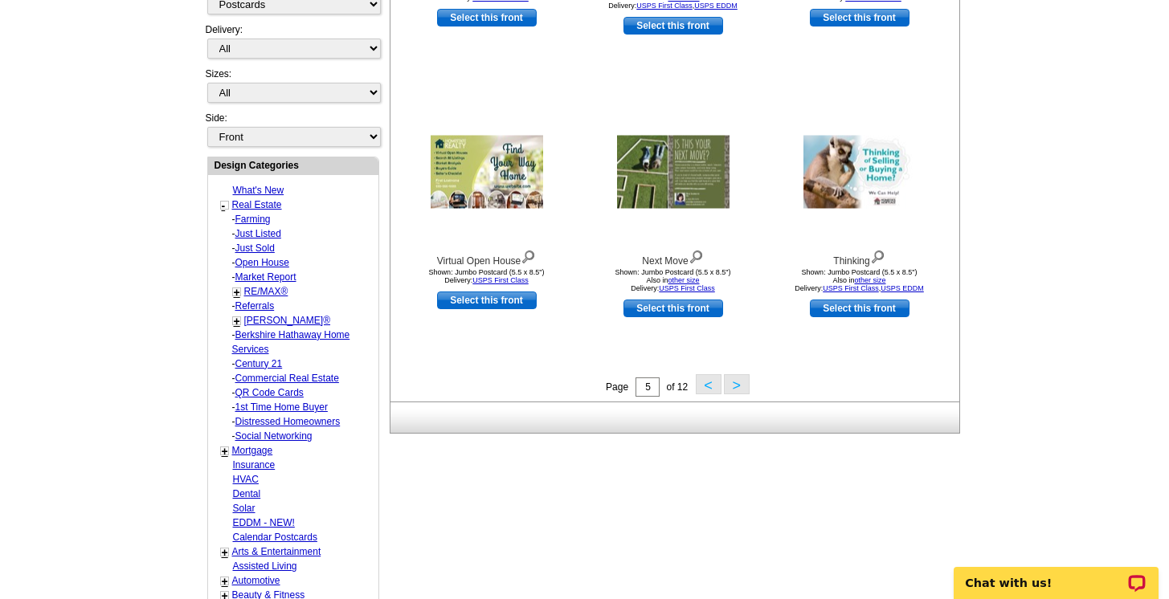
click at [734, 387] on button ">" at bounding box center [737, 384] width 26 height 20
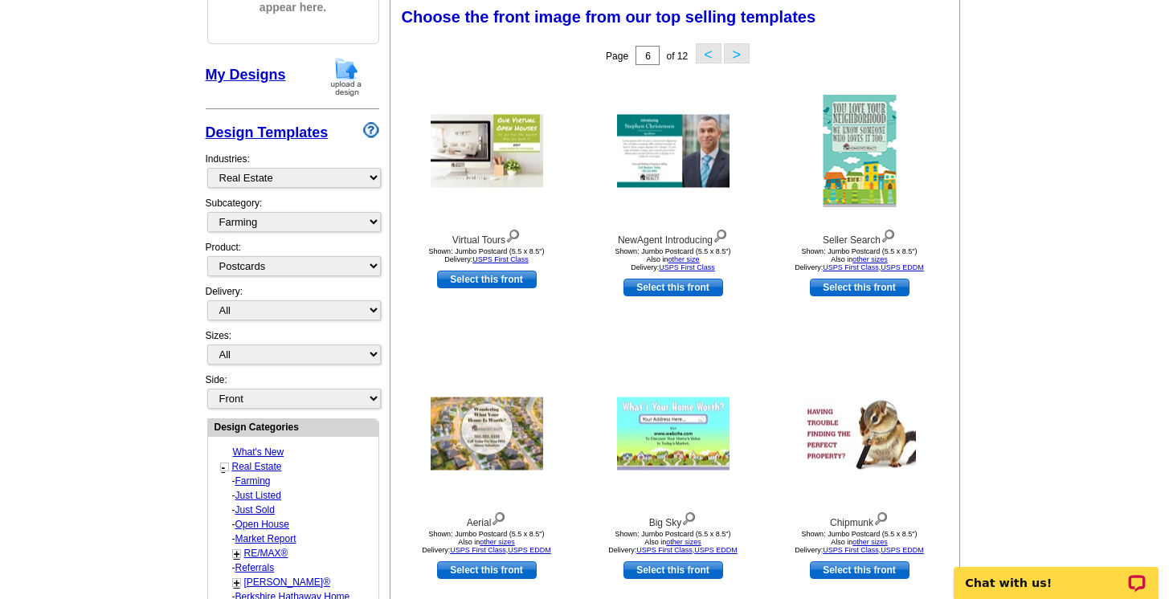
scroll to position [236, 0]
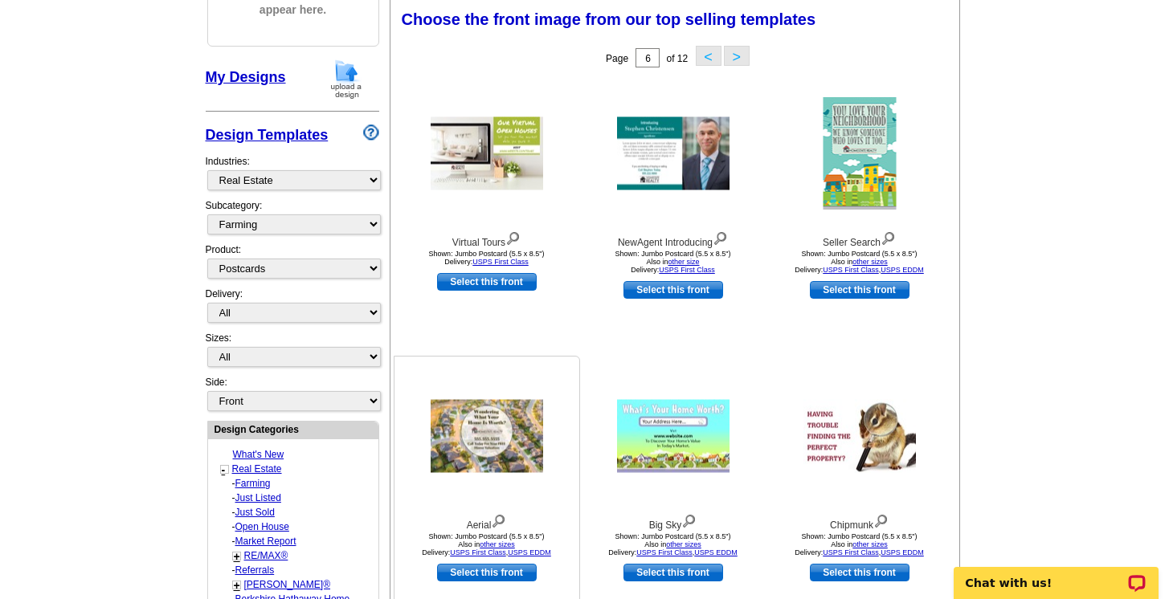
click at [503, 430] on img at bounding box center [487, 436] width 113 height 73
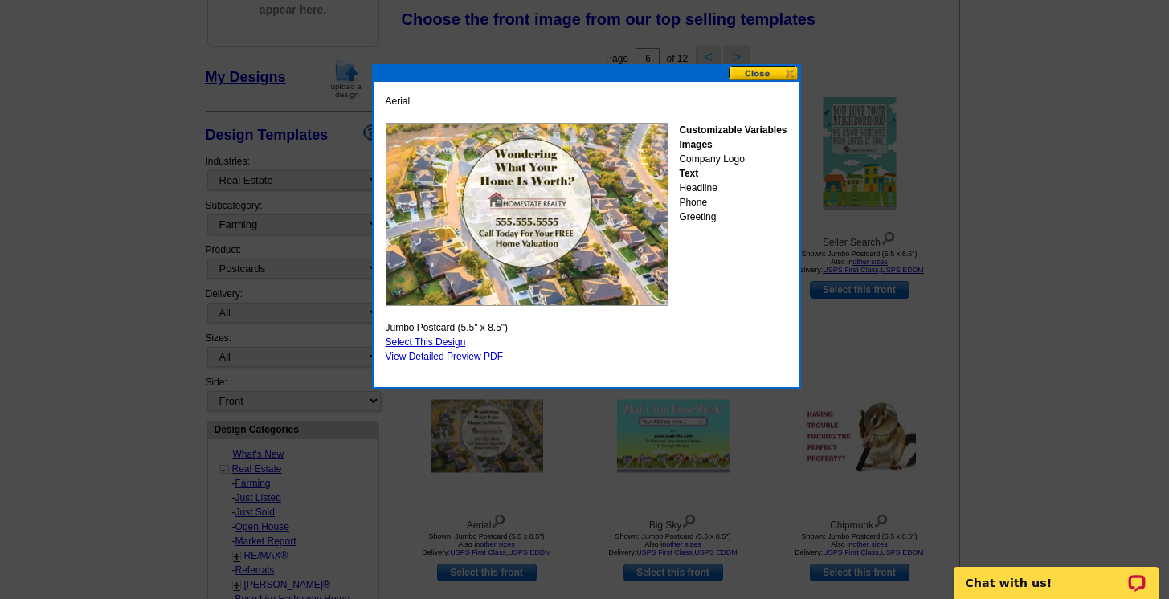
click at [448, 343] on link "Select This Design" at bounding box center [426, 342] width 80 height 11
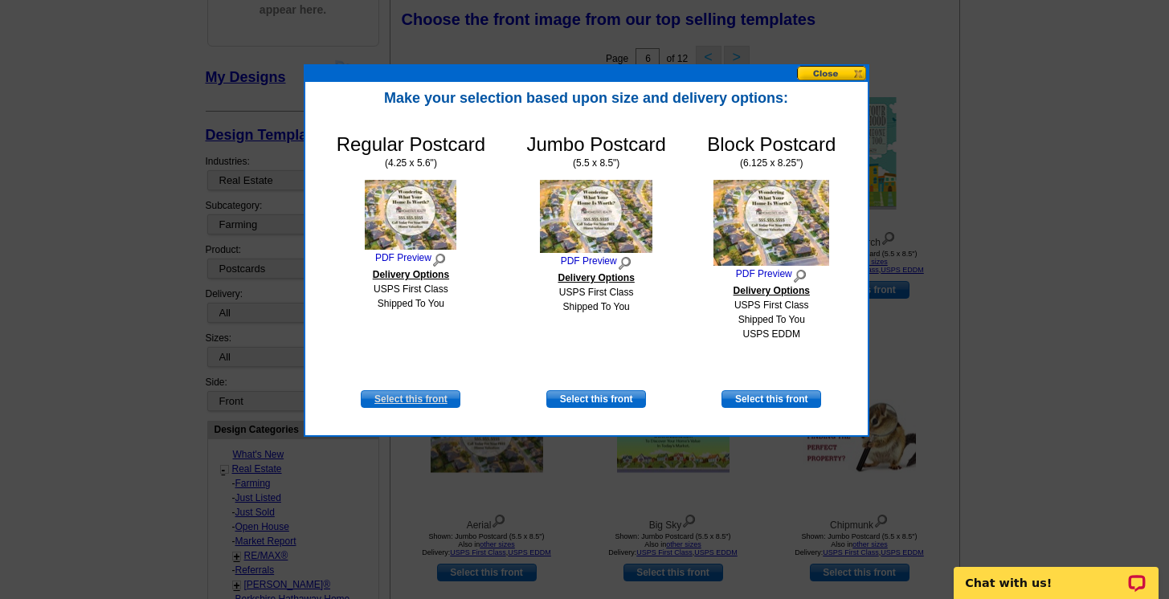
click at [422, 402] on link "Select this front" at bounding box center [411, 400] width 100 height 18
select select "1"
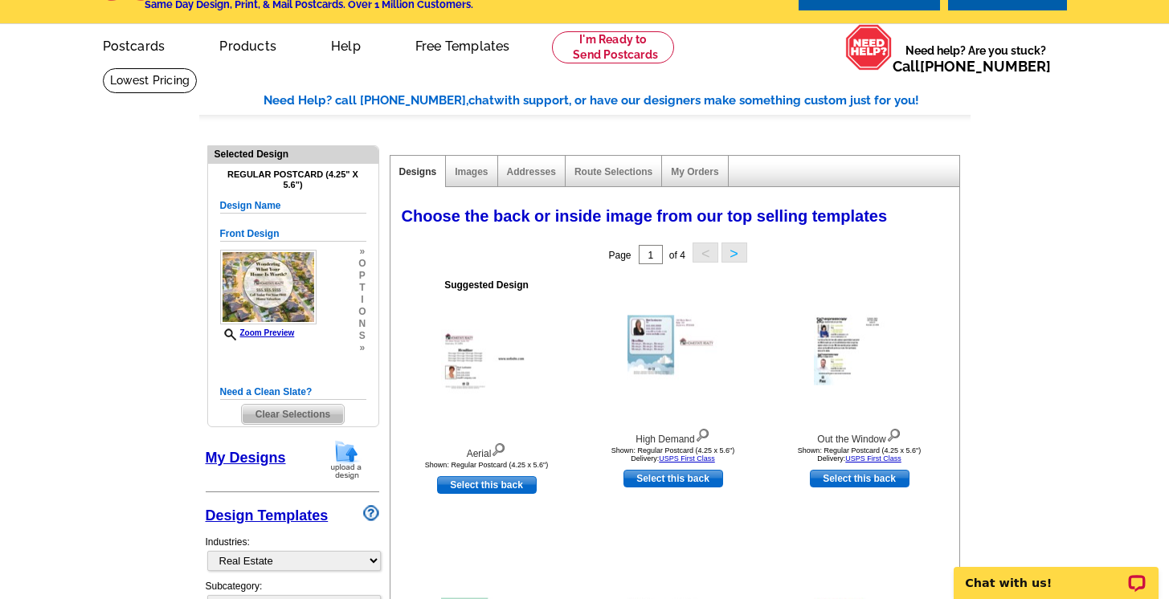
scroll to position [39, 0]
click at [458, 368] on img at bounding box center [487, 366] width 92 height 70
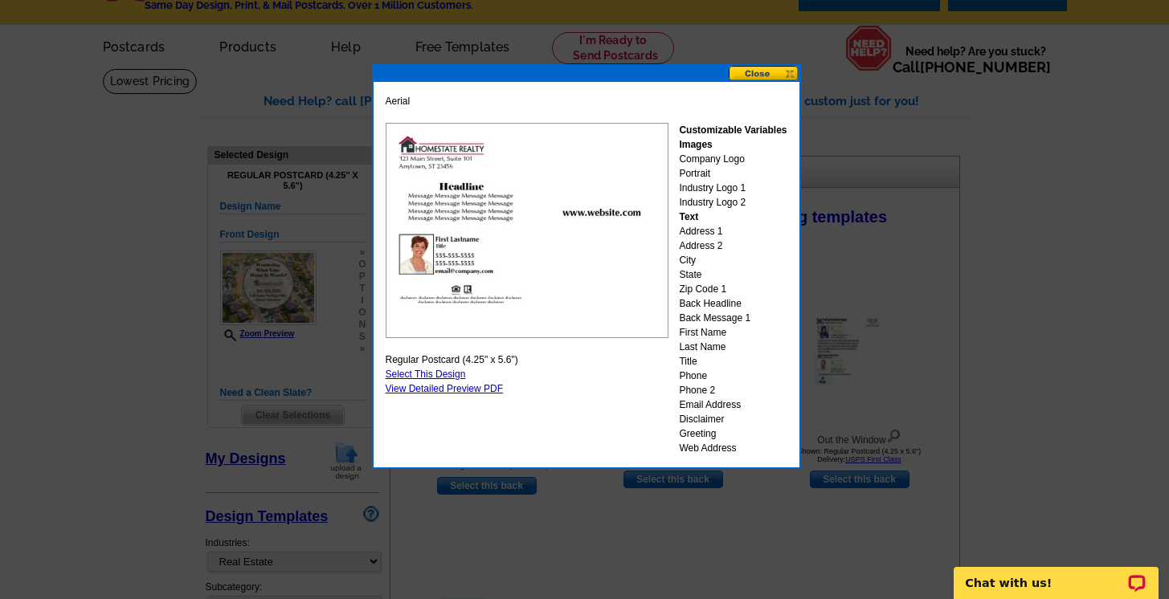
click at [778, 77] on button at bounding box center [764, 73] width 71 height 15
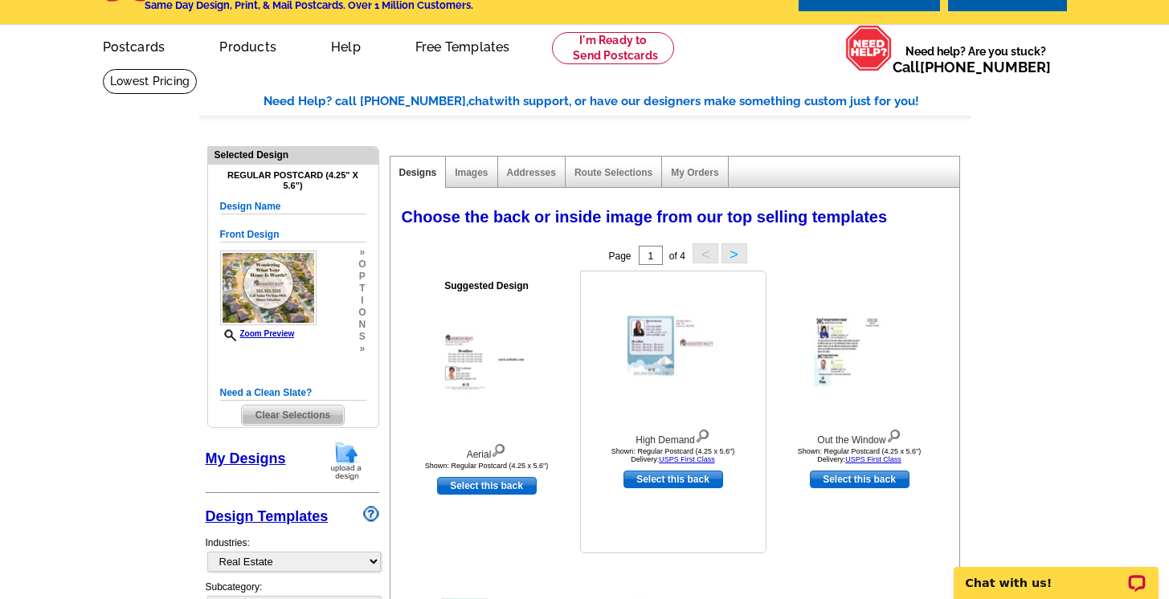
click at [666, 351] on img at bounding box center [674, 352] width 92 height 70
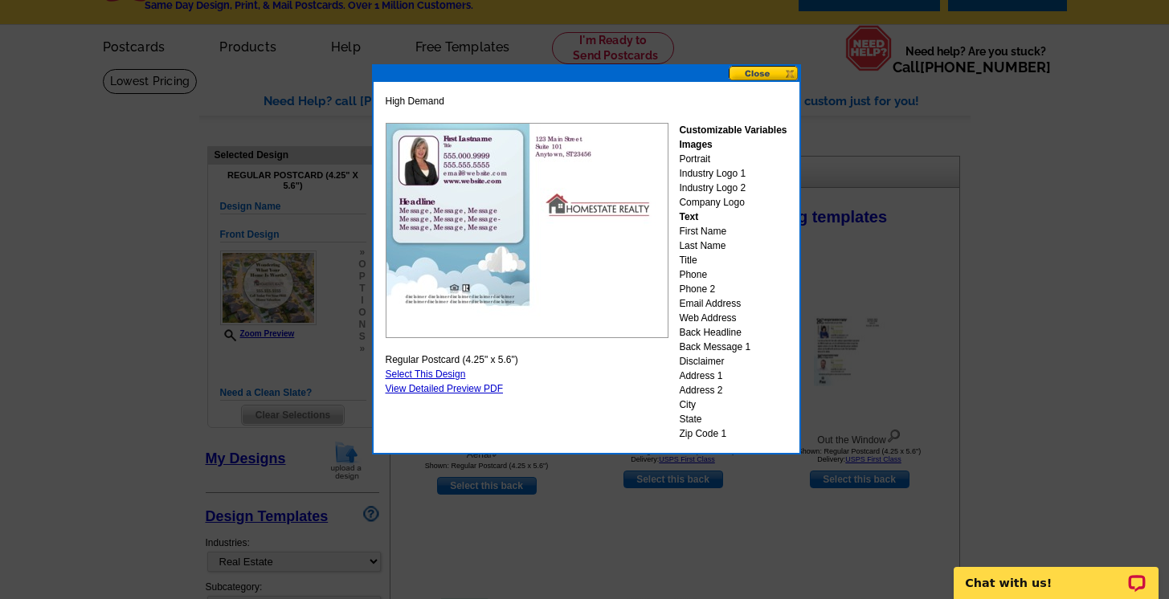
click at [448, 370] on link "Select This Design" at bounding box center [426, 374] width 80 height 11
select select "front"
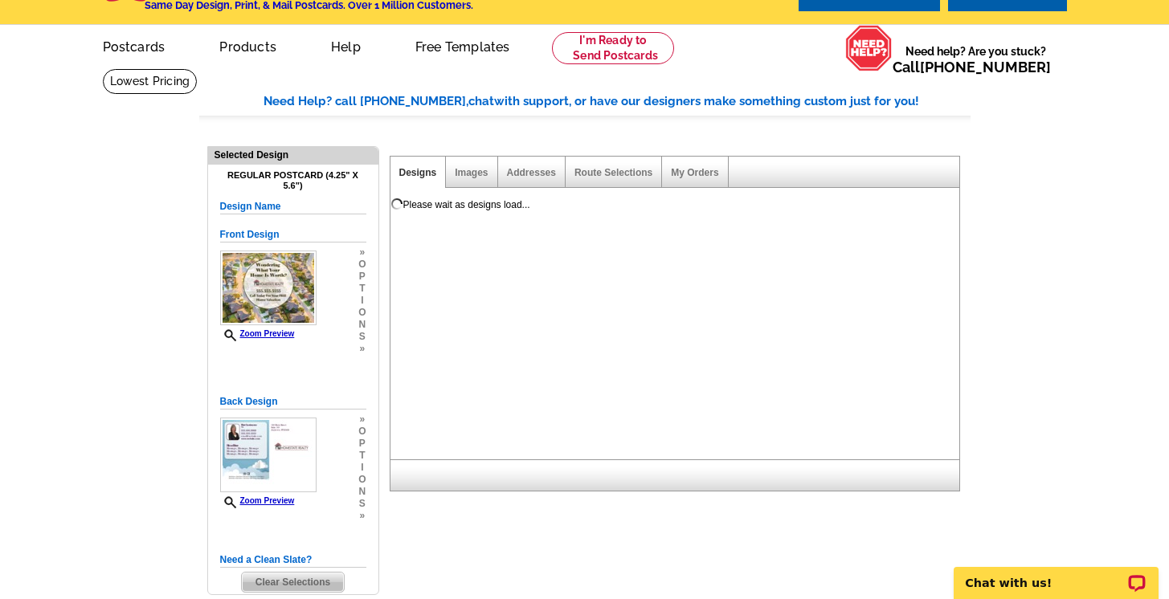
scroll to position [0, 0]
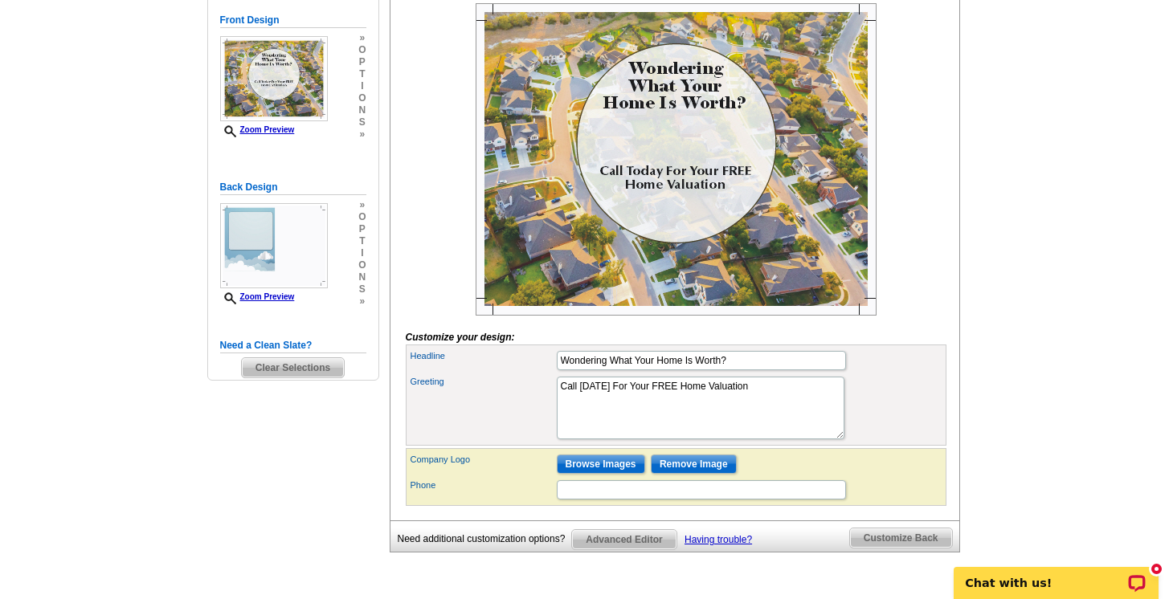
scroll to position [276, 0]
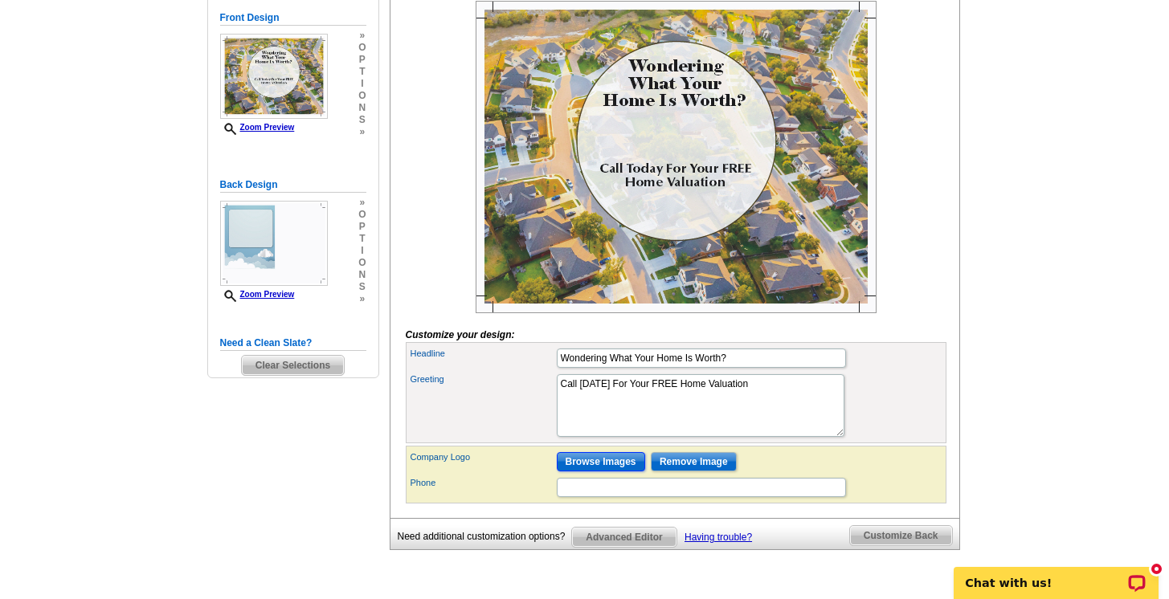
click at [600, 472] on input "Browse Images" at bounding box center [601, 461] width 88 height 19
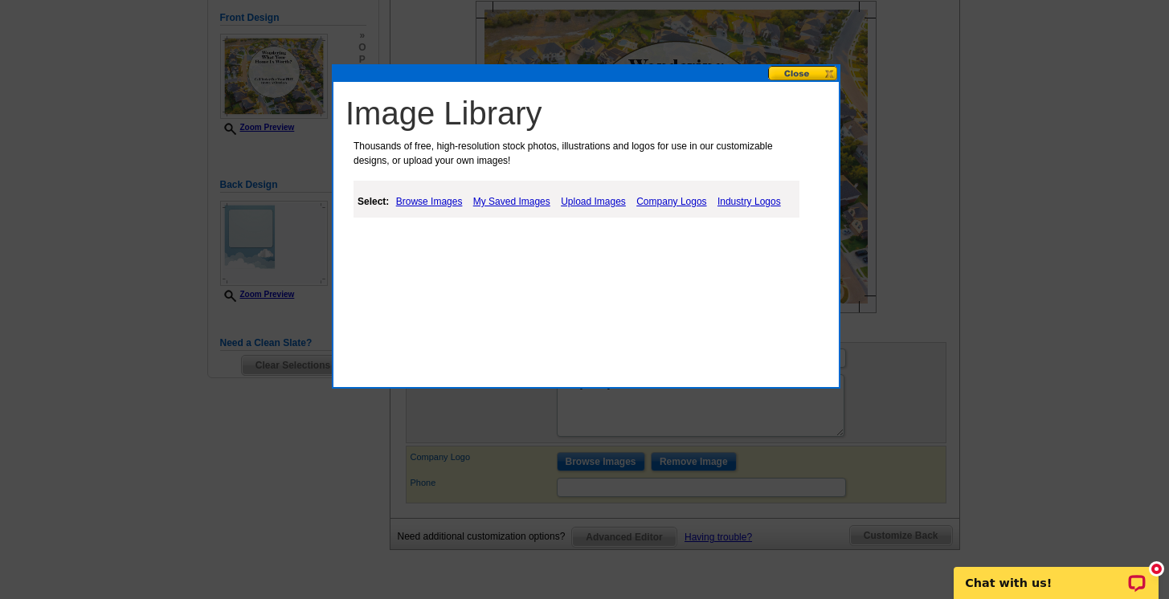
click at [612, 198] on link "Upload Images" at bounding box center [593, 201] width 73 height 19
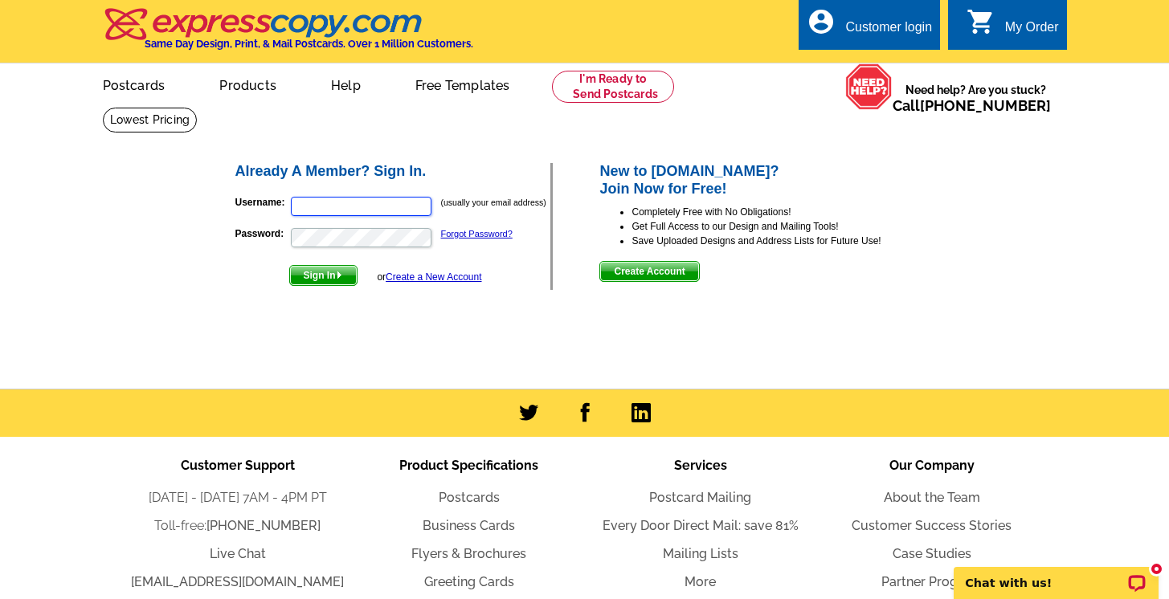
type input "[PERSON_NAME][EMAIL_ADDRESS][DOMAIN_NAME]"
click at [346, 276] on span "Sign In" at bounding box center [323, 275] width 67 height 19
